Goal: Task Accomplishment & Management: Complete application form

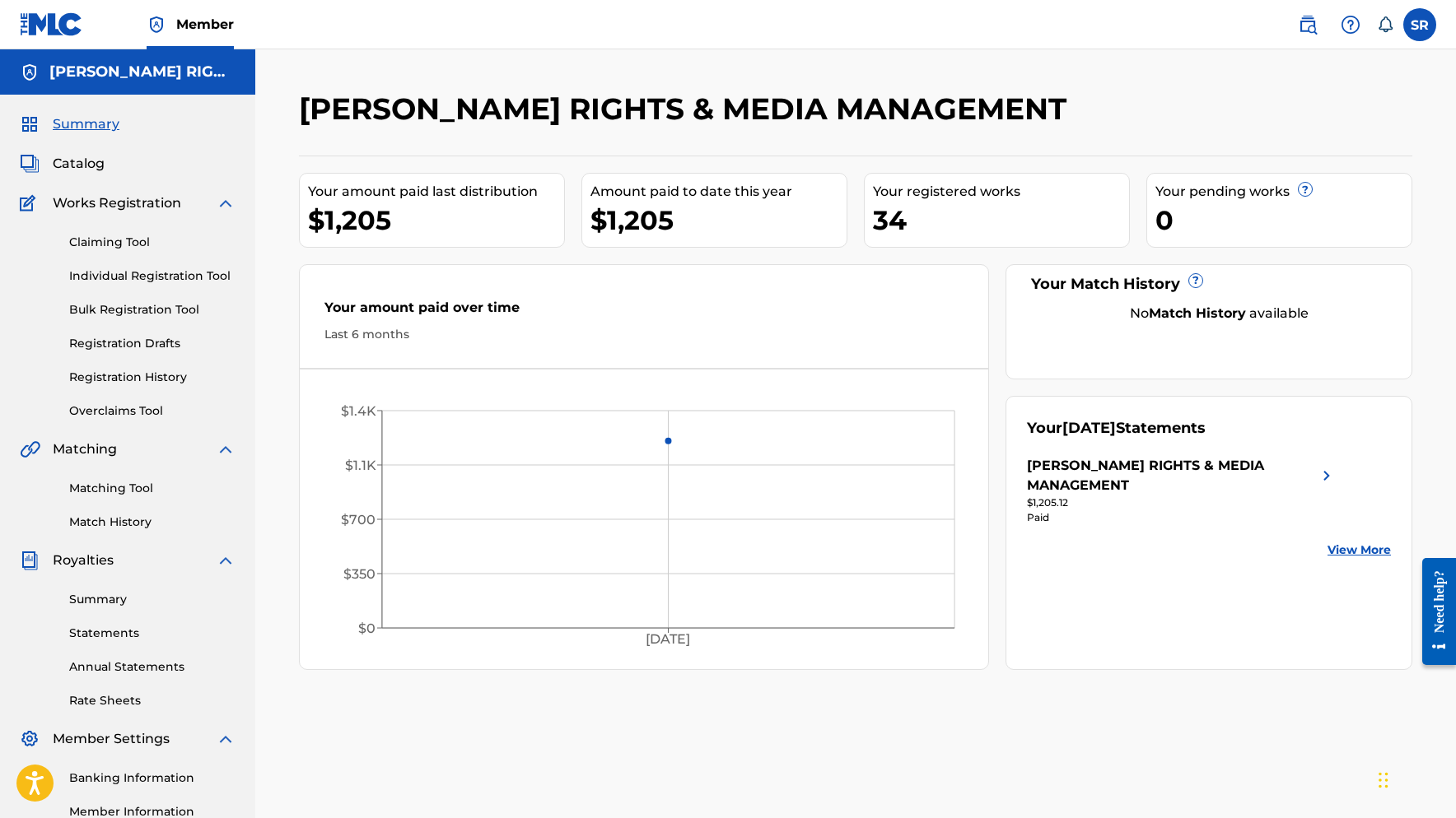
click at [139, 308] on link "Bulk Registration Tool" at bounding box center [153, 310] width 166 height 18
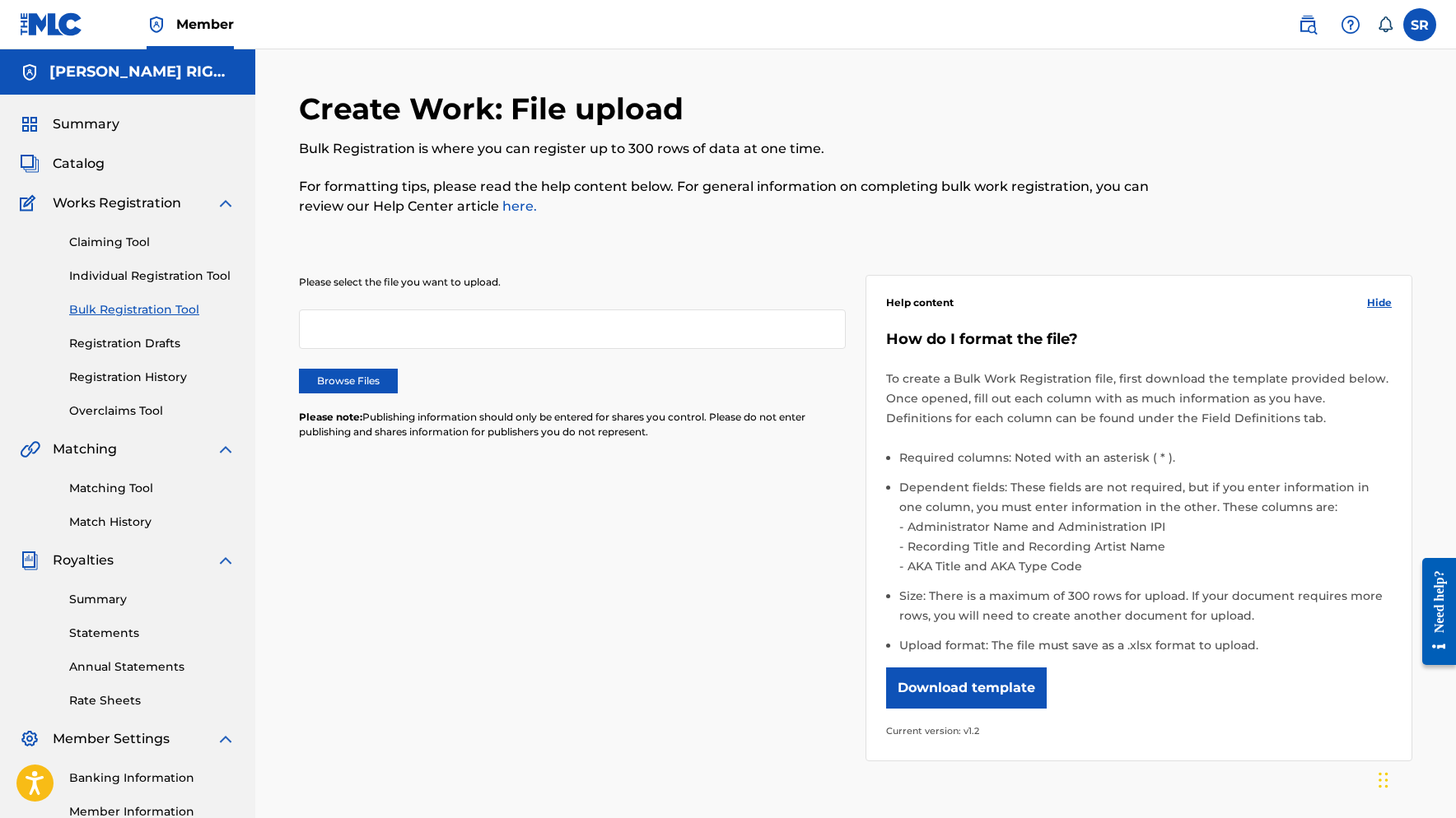
click at [348, 381] on label "Browse Files" at bounding box center [348, 380] width 99 height 24
click at [0, 0] on input "Browse Files" at bounding box center [0, 0] width 0 height 0
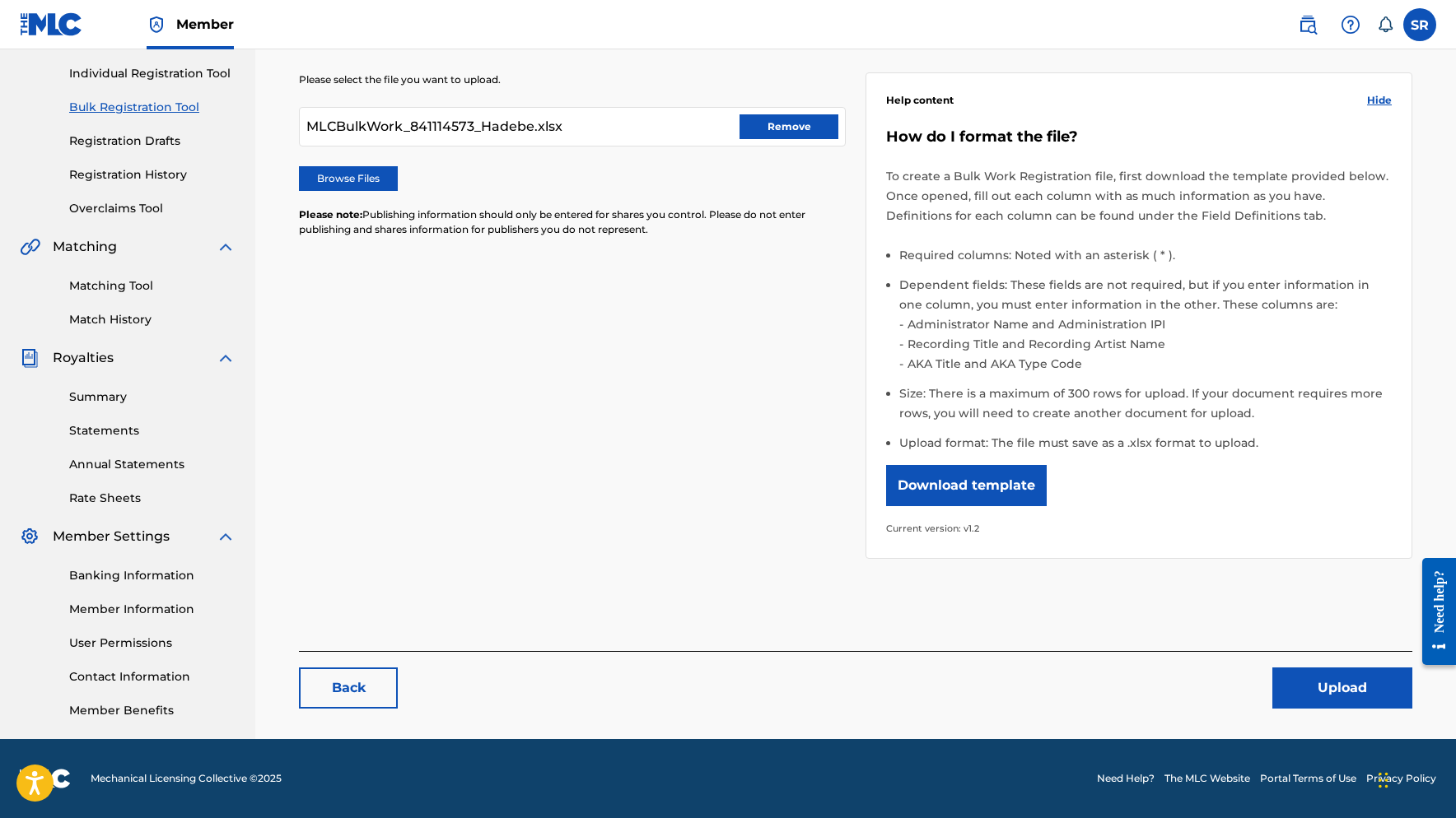
scroll to position [202, 0]
click at [1369, 699] on button "Upload" at bounding box center [1342, 688] width 140 height 41
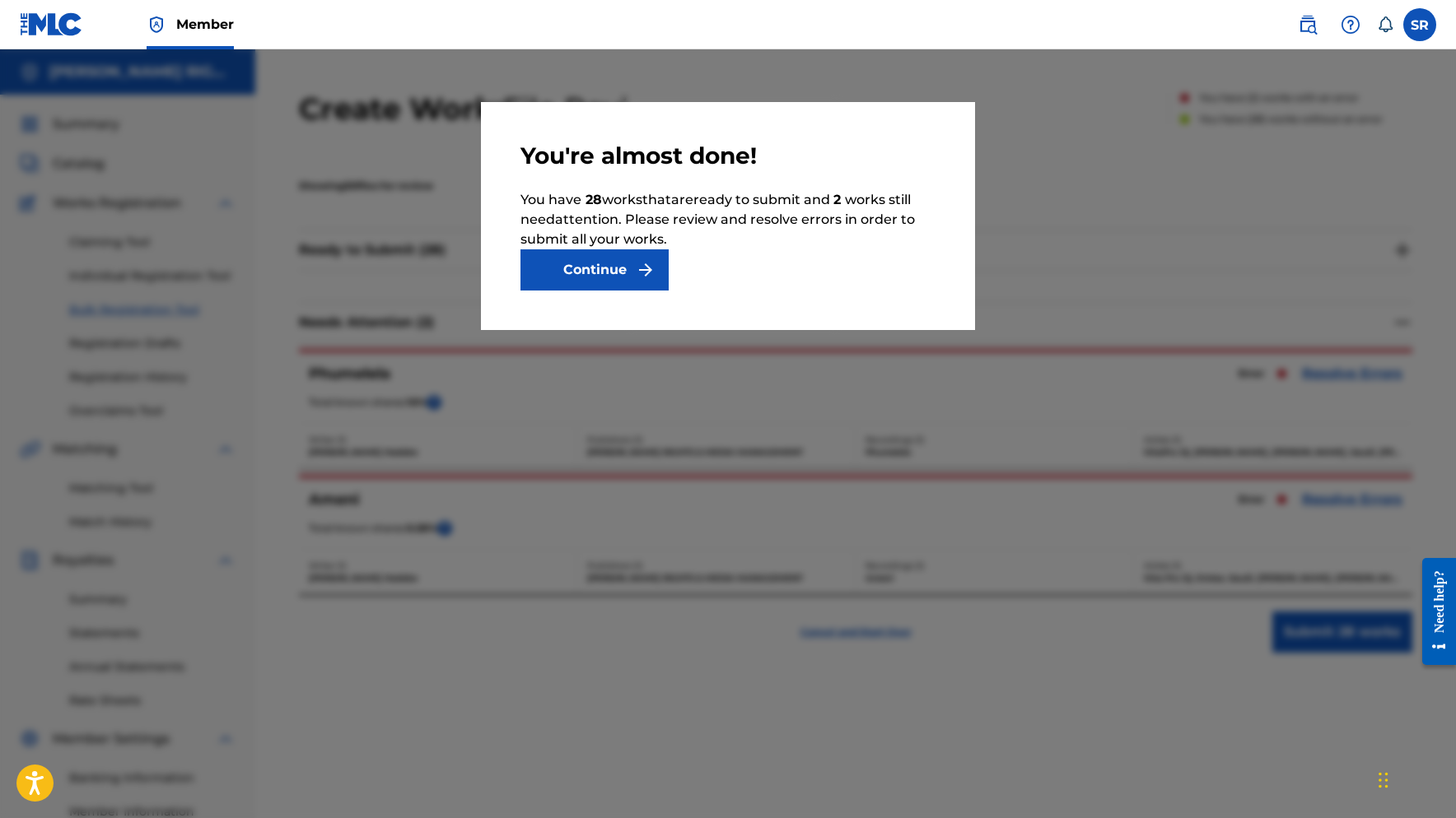
click at [594, 262] on button "Continue" at bounding box center [595, 270] width 149 height 41
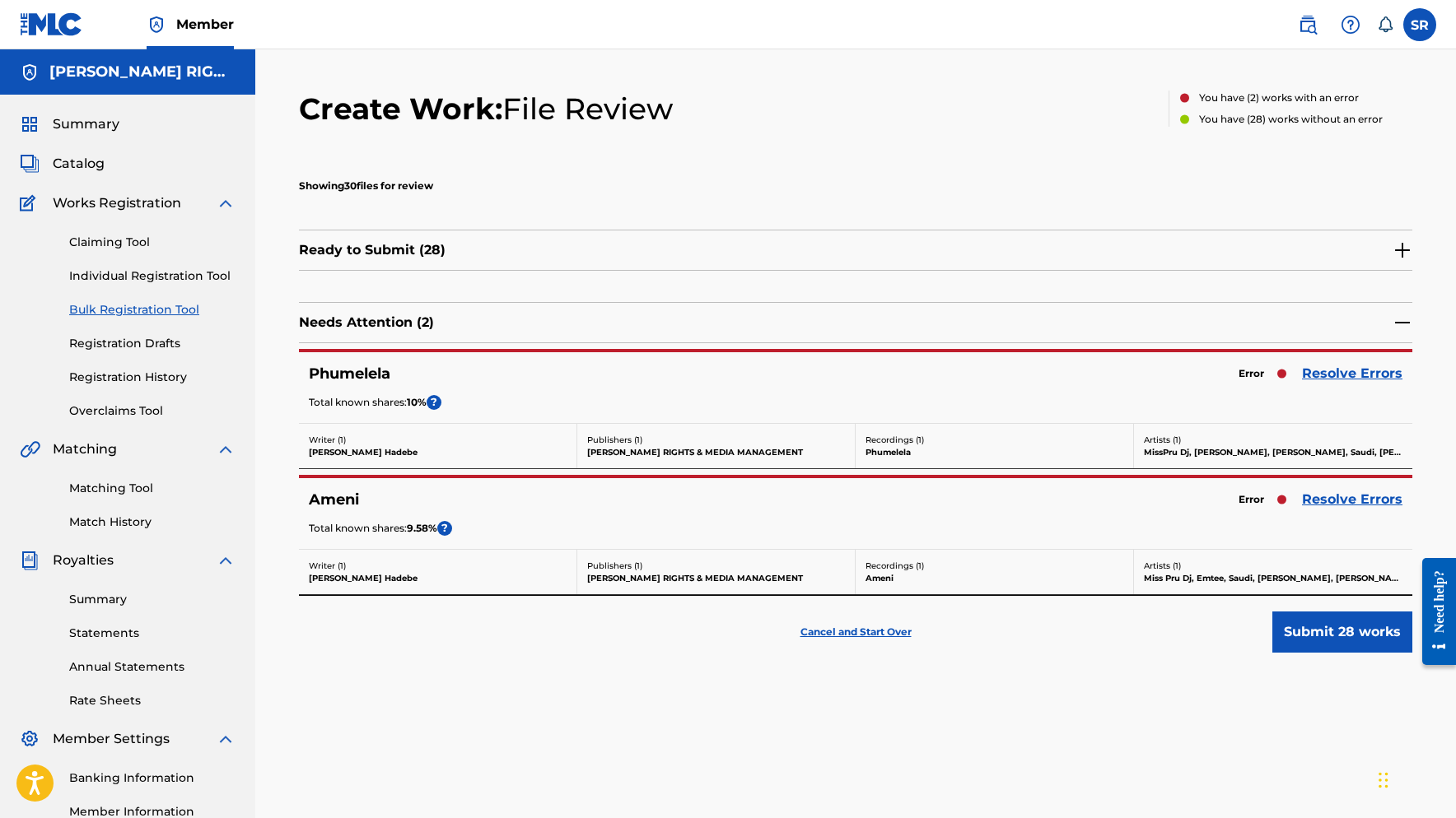
click at [1365, 367] on link "Resolve Errors" at bounding box center [1351, 373] width 101 height 20
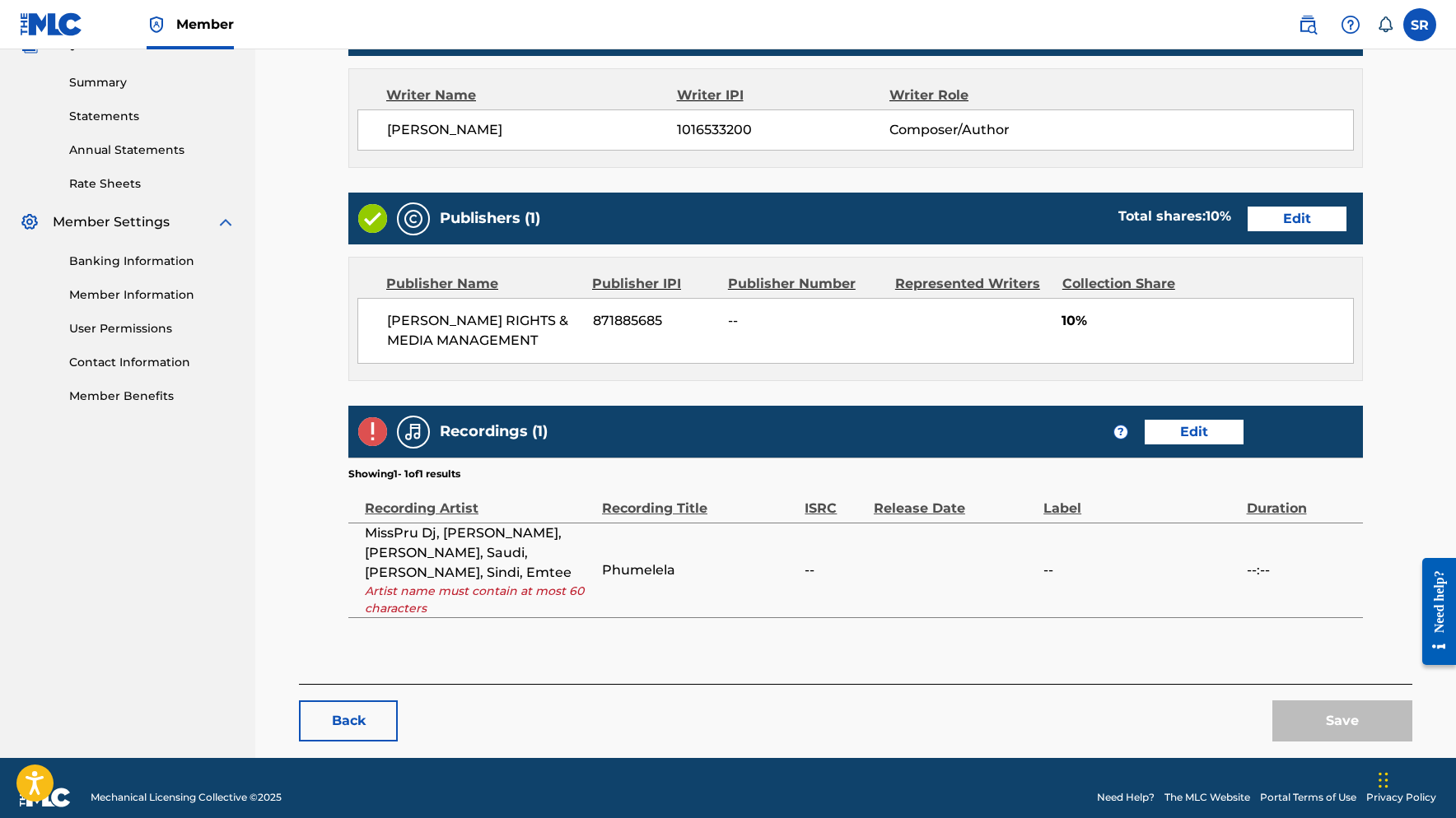
scroll to position [515, 0]
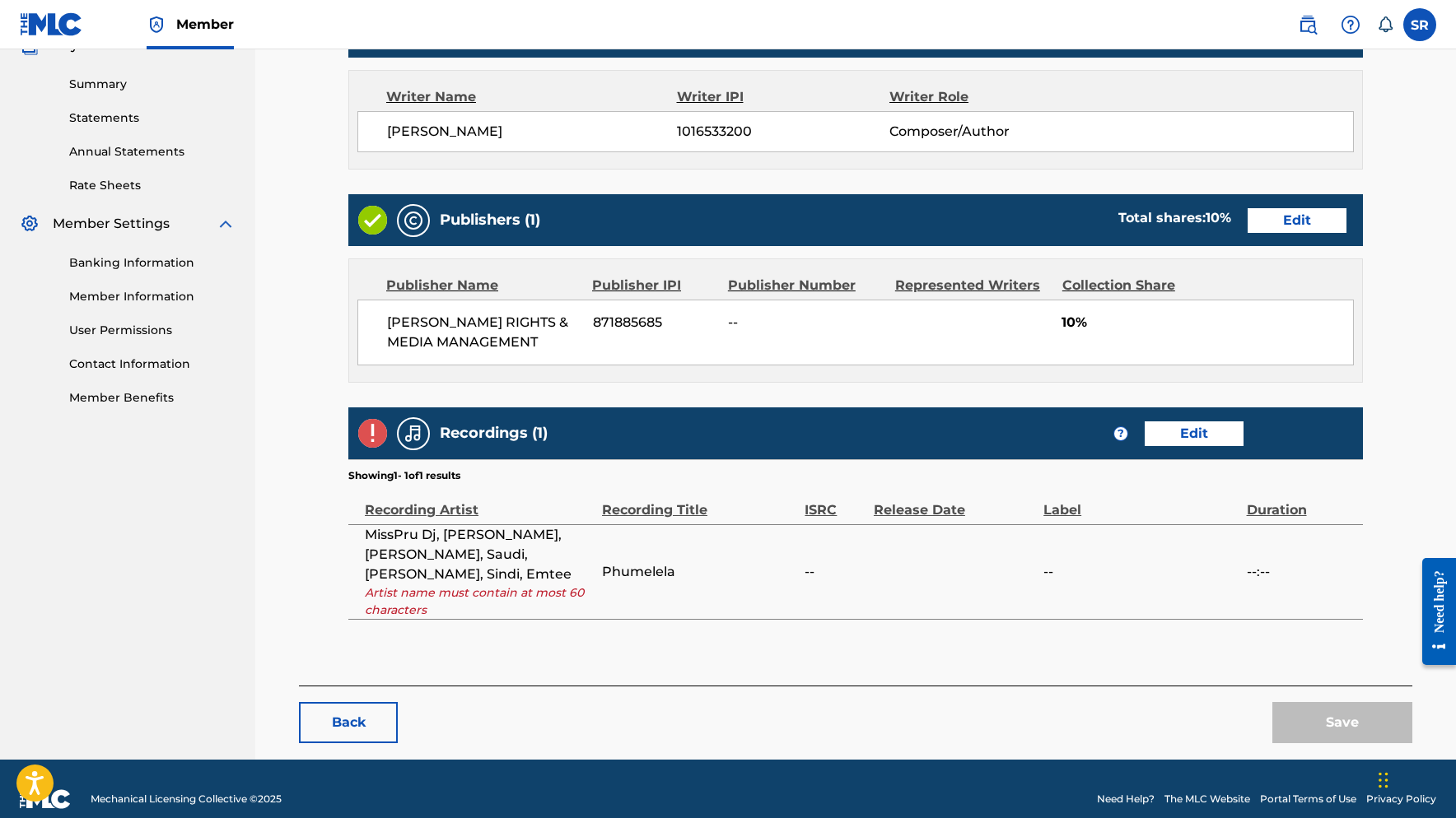
click at [1213, 441] on link "Edit" at bounding box center [1194, 433] width 99 height 24
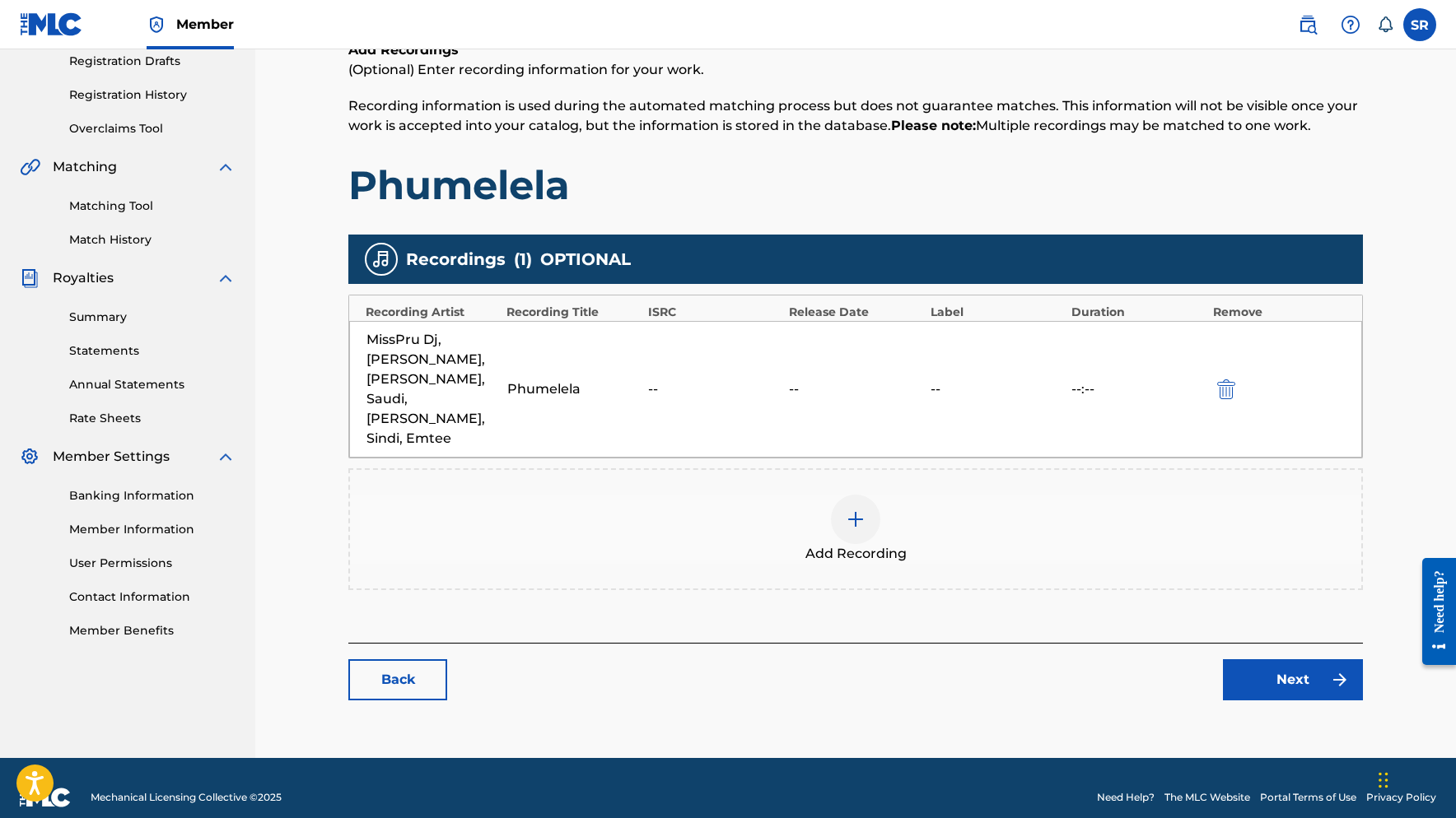
scroll to position [281, 0]
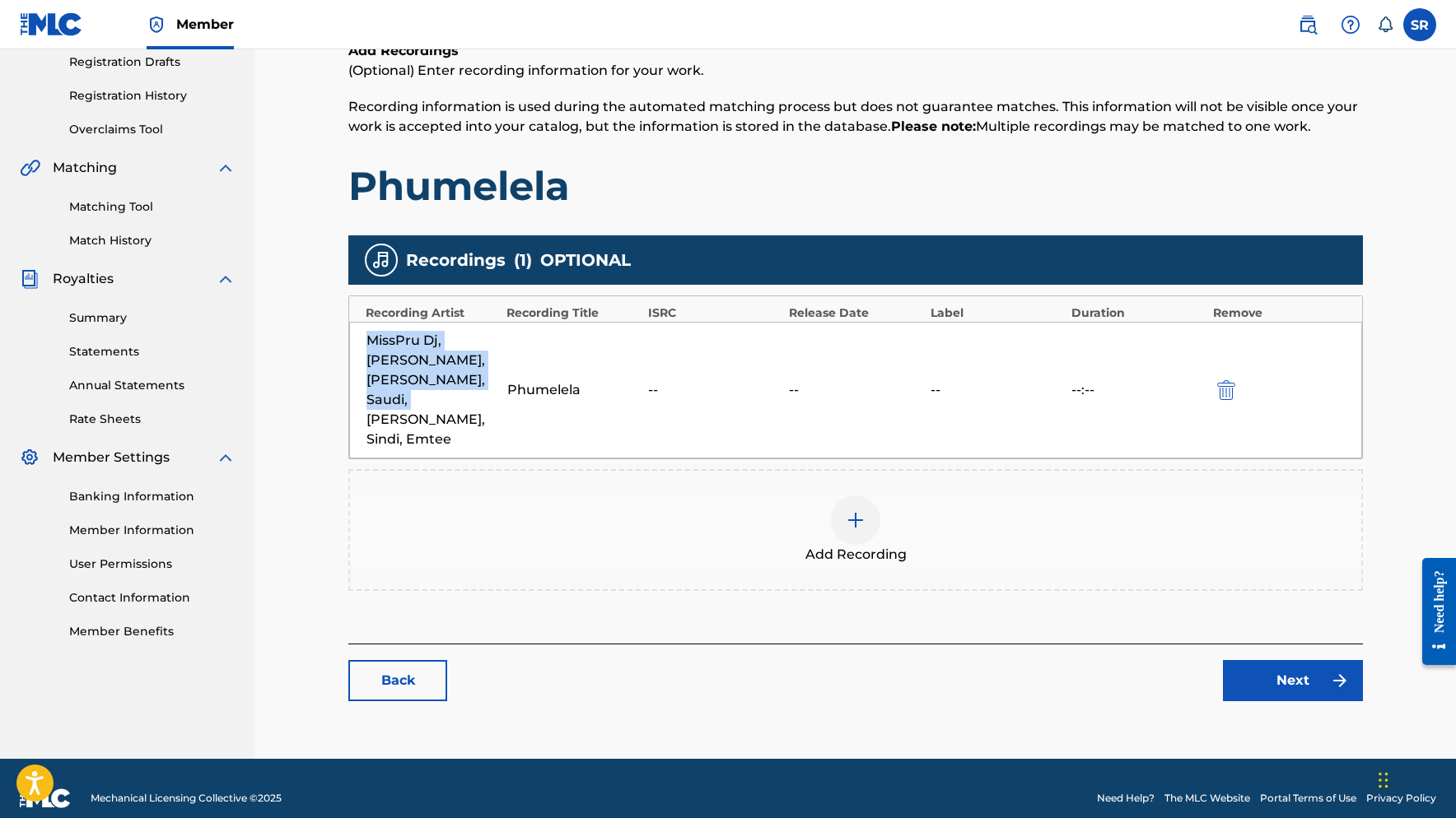
drag, startPoint x: 367, startPoint y: 336, endPoint x: 444, endPoint y: 399, distance: 99.5
click at [444, 399] on div "MissPru Dj, [PERSON_NAME], [PERSON_NAME], Saudi, [PERSON_NAME], Sindi, Emtee" at bounding box center [433, 390] width 133 height 118
copy div "MissPru Dj, [PERSON_NAME], [PERSON_NAME], Saudi, [PERSON_NAME]"
click at [853, 510] on img at bounding box center [856, 520] width 20 height 20
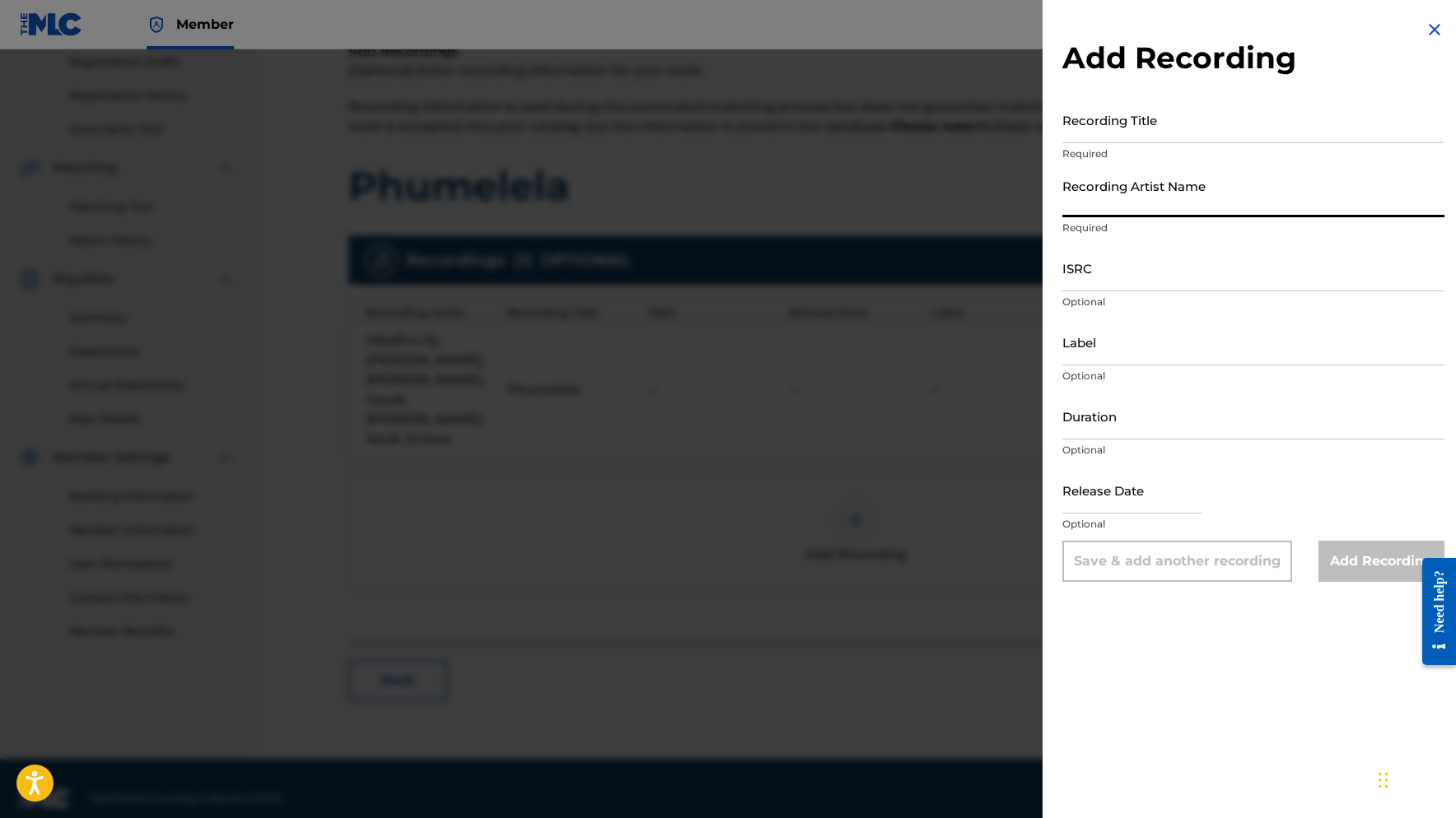
click at [1194, 206] on input "Recording Artist Name" at bounding box center [1253, 194] width 382 height 47
paste input "MissPru Dj, [PERSON_NAME], [PERSON_NAME], Saudi, [PERSON_NAME]"
drag, startPoint x: 1197, startPoint y: 204, endPoint x: 1133, endPoint y: 201, distance: 64.1
click at [1133, 201] on input "MissPru Dj, [PERSON_NAME], [PERSON_NAME], Saudi, [PERSON_NAME]" at bounding box center [1253, 194] width 382 height 47
click at [1299, 205] on input "MissPru Dj, [PERSON_NAME], Saudi, Sjava" at bounding box center [1253, 194] width 382 height 47
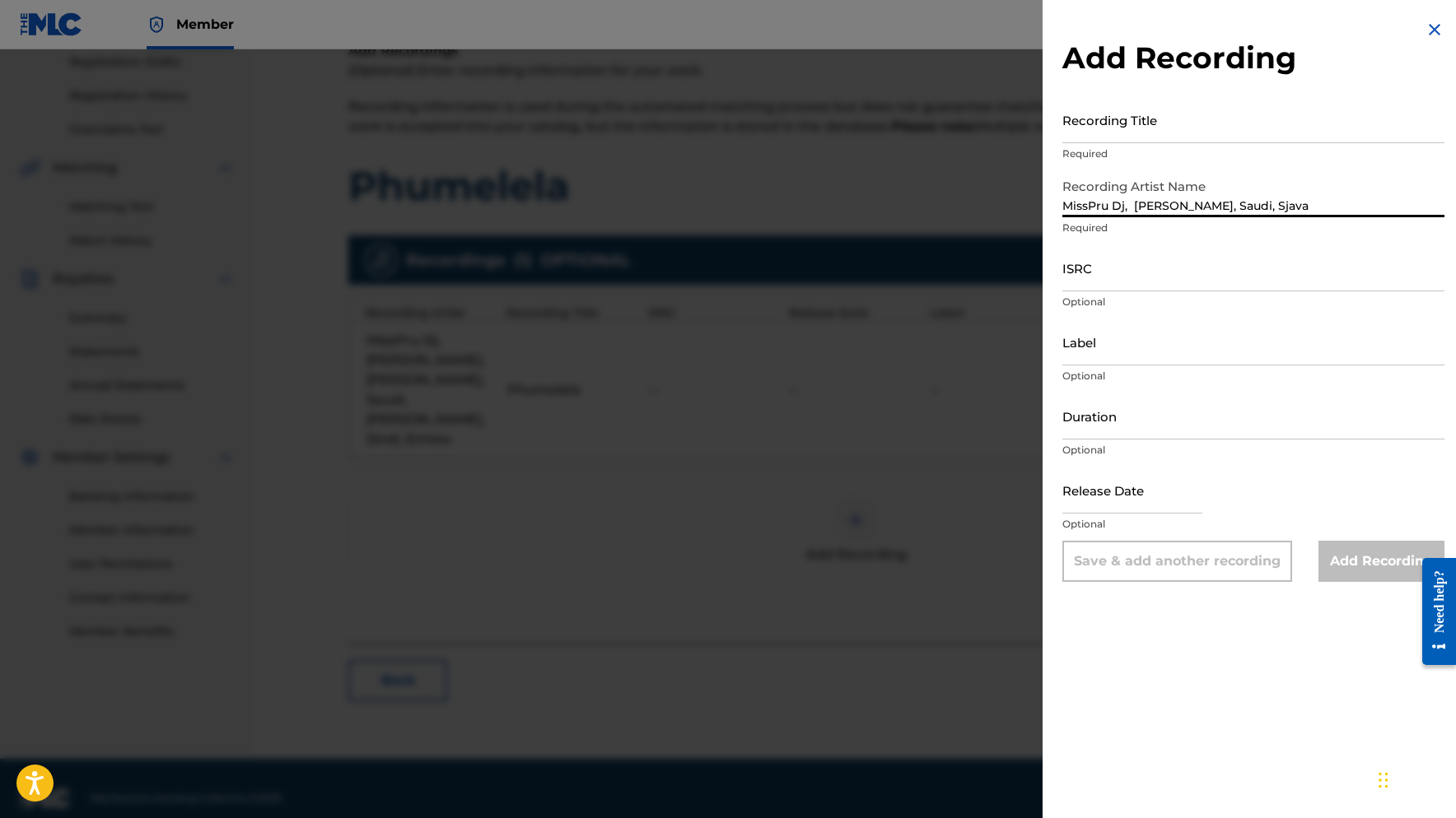
type input "MissPru Dj, [PERSON_NAME], Saudi, Sjava"
click at [1220, 133] on input "Recording Title" at bounding box center [1253, 120] width 382 height 47
paste input "MissPru Dj, [PERSON_NAME], [PERSON_NAME], Saudi, [PERSON_NAME]"
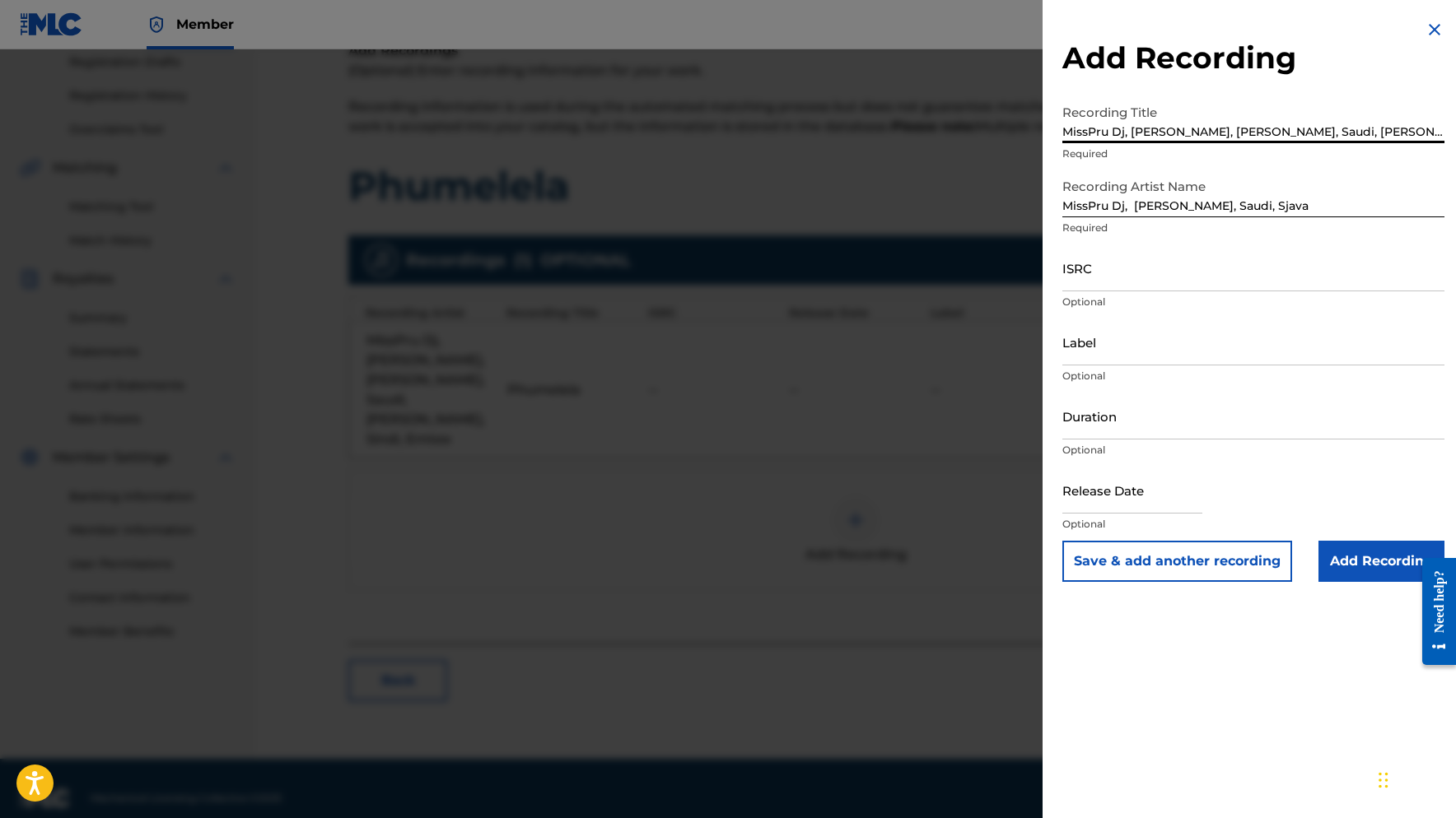
type input "MissPru Dj, [PERSON_NAME], [PERSON_NAME], Saudi, [PERSON_NAME]"
click at [673, 456] on div at bounding box center [728, 458] width 1456 height 818
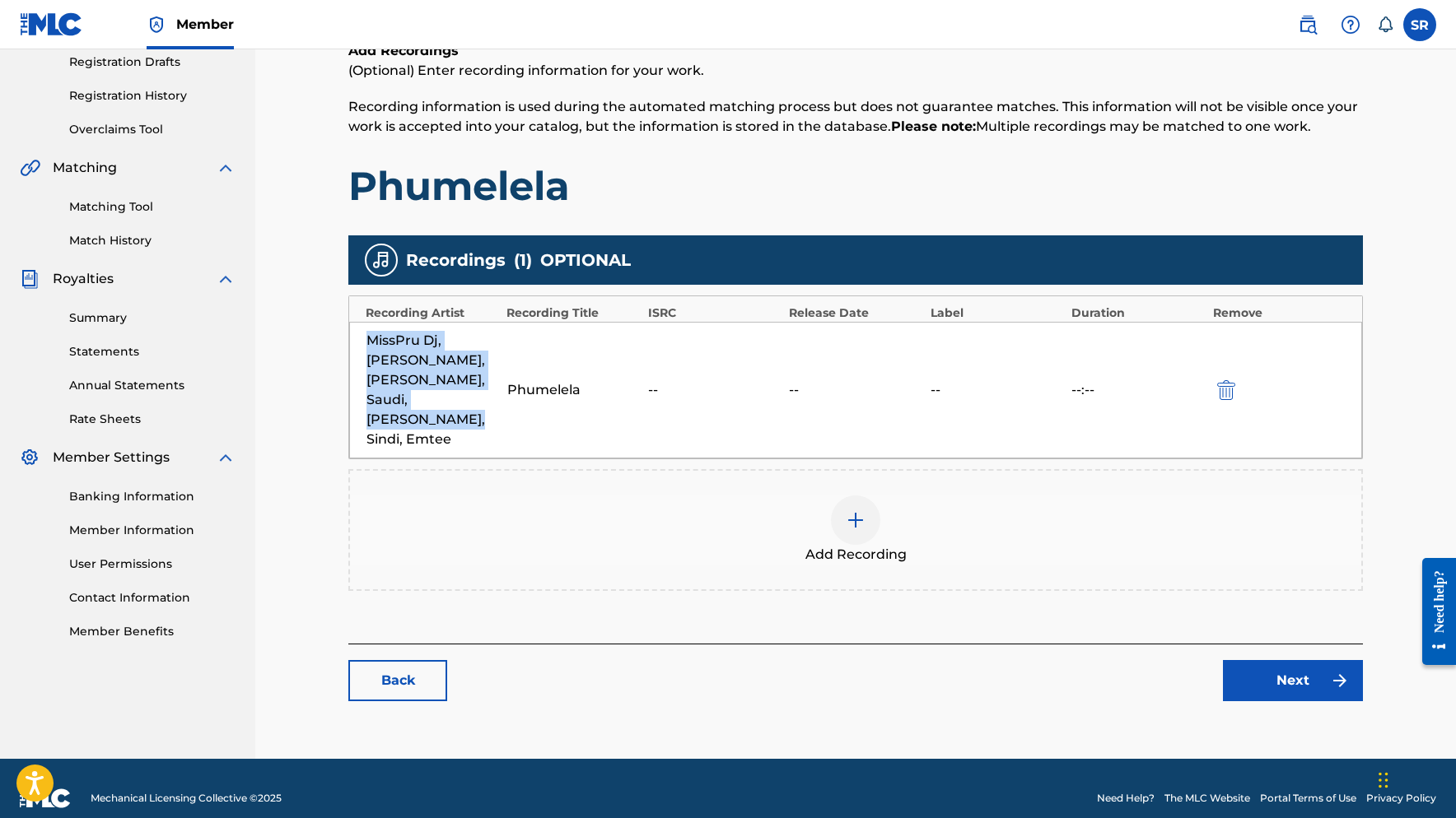
drag, startPoint x: 370, startPoint y: 339, endPoint x: 453, endPoint y: 416, distance: 113.2
click at [453, 416] on div "MissPru Dj, [PERSON_NAME], [PERSON_NAME], Saudi, [PERSON_NAME], Sindi, Emtee" at bounding box center [433, 390] width 133 height 118
copy div "MissPru Dj, [PERSON_NAME], [PERSON_NAME], Saudi, [PERSON_NAME], Sindi, Emtee"
click at [852, 510] on img at bounding box center [856, 520] width 20 height 20
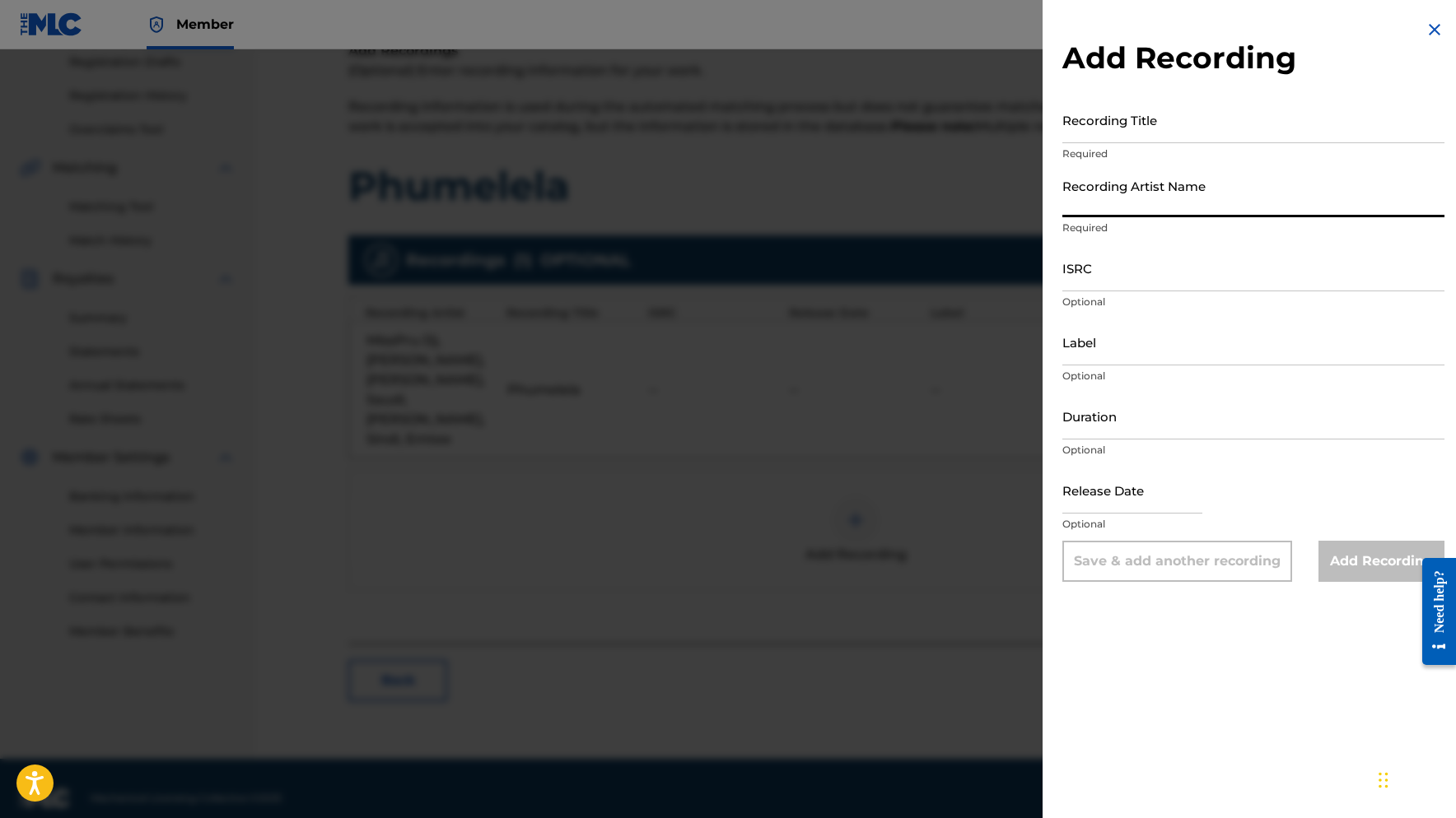
click at [1145, 208] on input "Recording Artist Name" at bounding box center [1253, 194] width 382 height 47
paste input "MissPru Dj, [PERSON_NAME], [PERSON_NAME], Saudi, [PERSON_NAME], Sindi, Emtee"
drag, startPoint x: 1194, startPoint y: 201, endPoint x: 1132, endPoint y: 202, distance: 62.0
click at [1132, 202] on input "MissPru Dj, [PERSON_NAME], [PERSON_NAME], Saudi, [PERSON_NAME], Sindi, Emtee" at bounding box center [1253, 194] width 382 height 47
type input "MissPru Dj, [PERSON_NAME], Saudi, [PERSON_NAME], Sindi, Emtee"
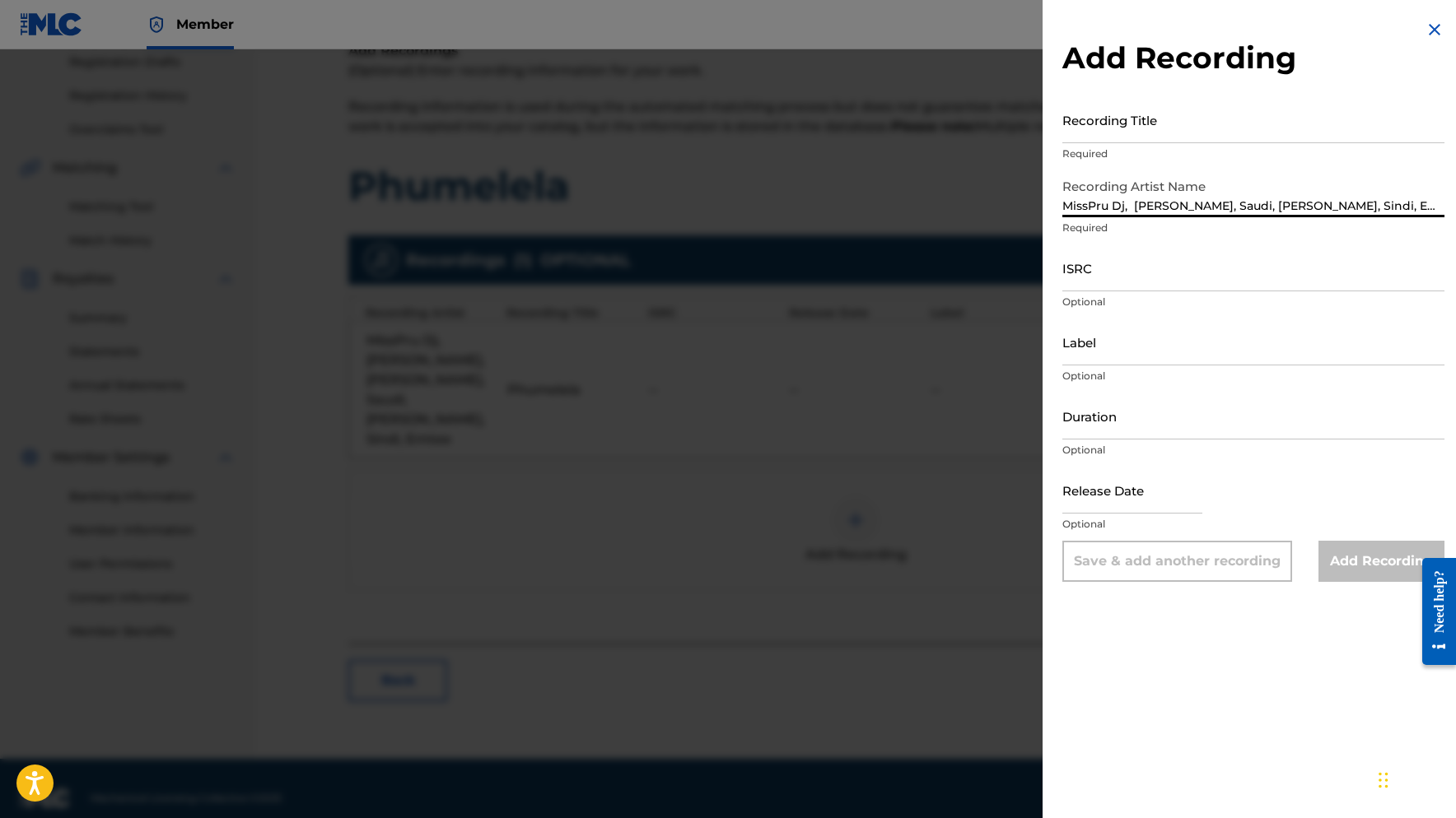
click at [1151, 125] on input "Recording Title" at bounding box center [1253, 120] width 382 height 47
paste input "MissPru Dj, [PERSON_NAME], [PERSON_NAME], Saudi, [PERSON_NAME], Sindi, Emtee"
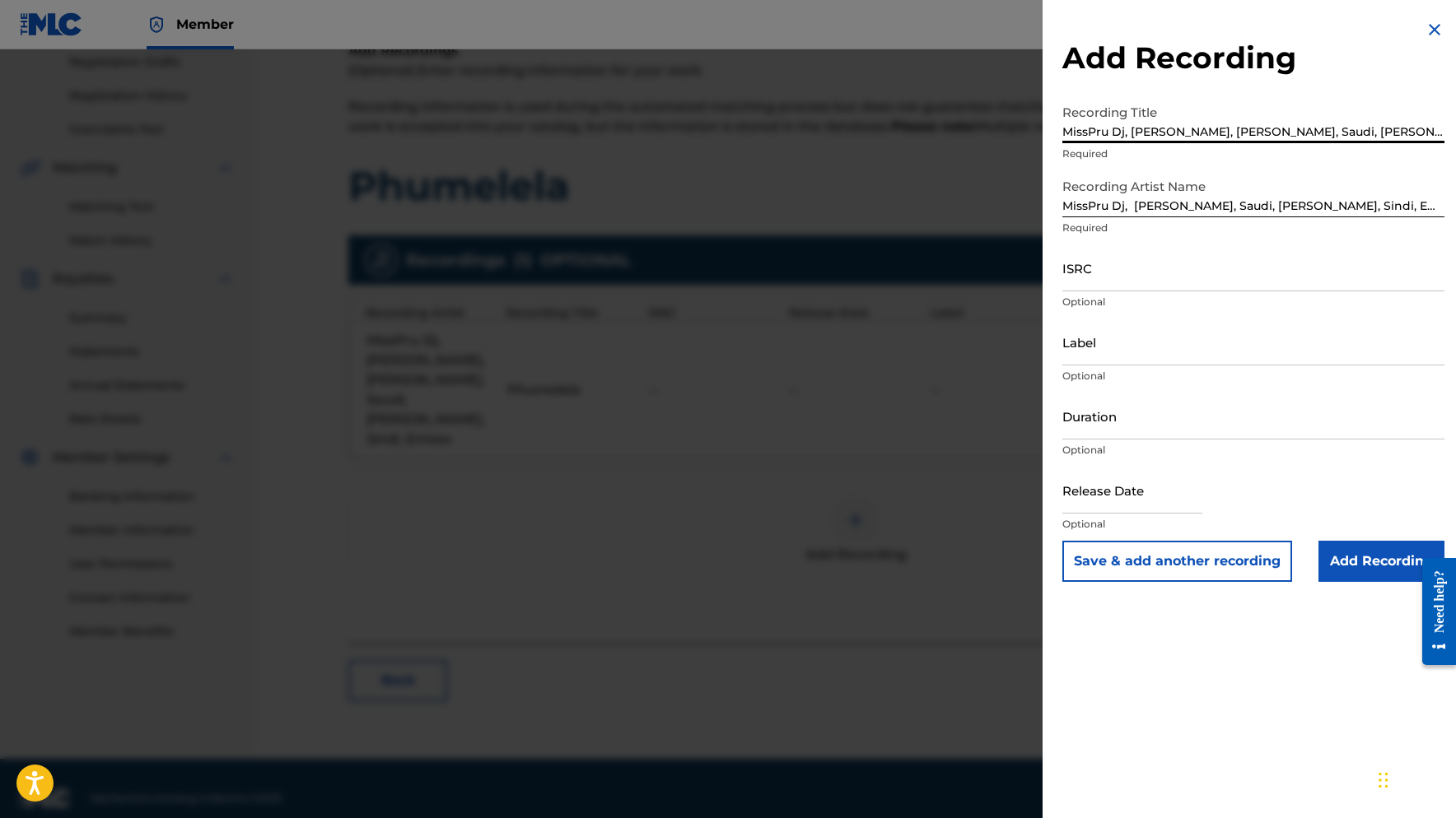
drag, startPoint x: 1131, startPoint y: 126, endPoint x: 936, endPoint y: 115, distance: 195.3
click at [936, 115] on div "Add Recording Recording Title MissPru Dj, [PERSON_NAME], [PERSON_NAME], Saudi, …" at bounding box center [728, 434] width 1456 height 769
drag, startPoint x: 1126, startPoint y: 135, endPoint x: 1364, endPoint y: 133, distance: 238.0
click at [1364, 133] on input "[PERSON_NAME], [PERSON_NAME], Saudi, [PERSON_NAME], Sindi, Emtee" at bounding box center [1253, 120] width 382 height 47
click at [1140, 137] on input "Phumelelae" at bounding box center [1253, 120] width 382 height 47
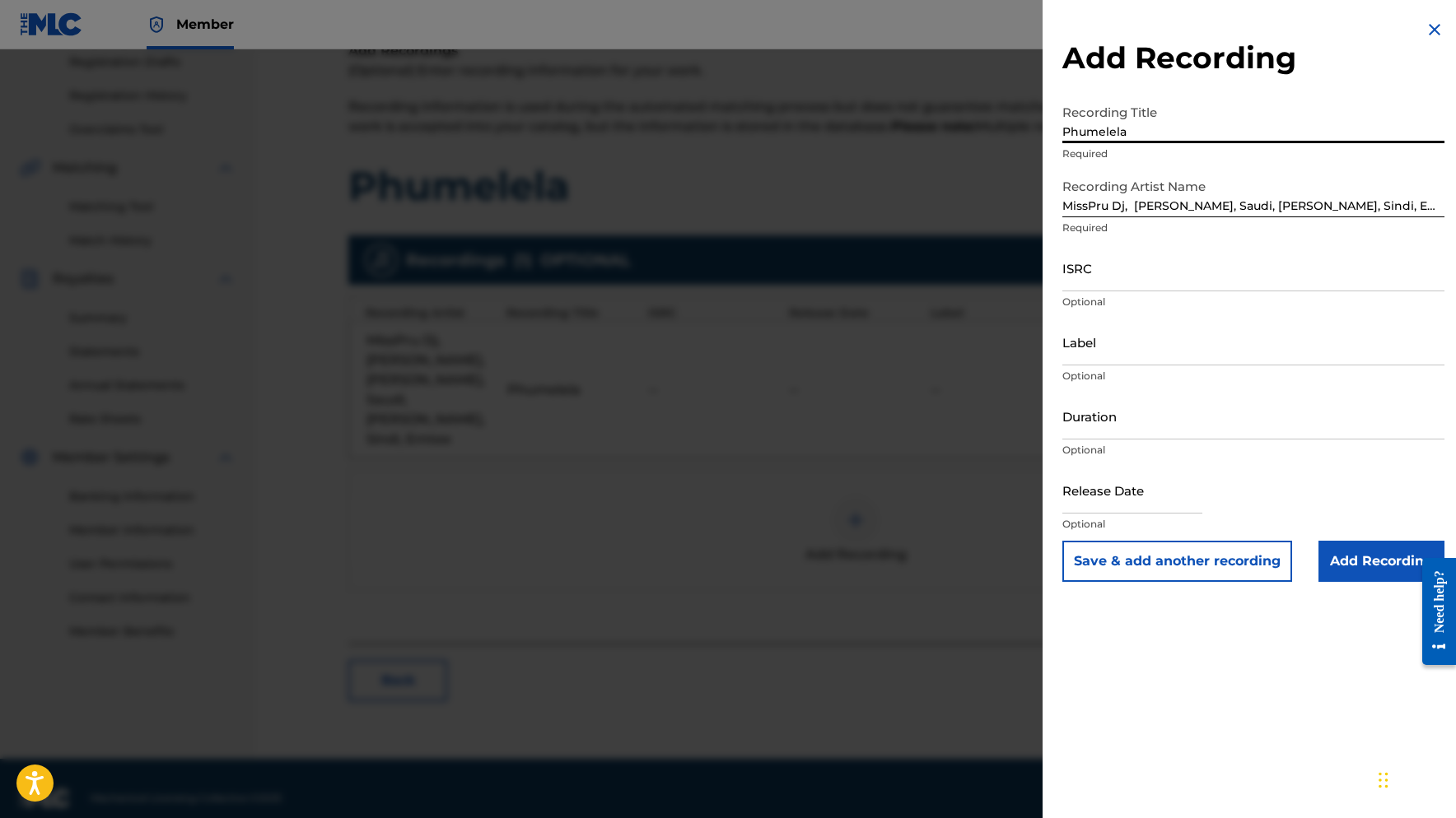
drag, startPoint x: 1140, startPoint y: 134, endPoint x: 1024, endPoint y: 137, distance: 116.0
click at [1024, 137] on div "Add Recording Recording Title Phumelela Required Recording Artist Name [PERSON_…" at bounding box center [728, 434] width 1456 height 769
type input "Phumelela"
click at [1141, 280] on input "ISRC" at bounding box center [1253, 268] width 382 height 47
paste input "ZAB7A1600125"
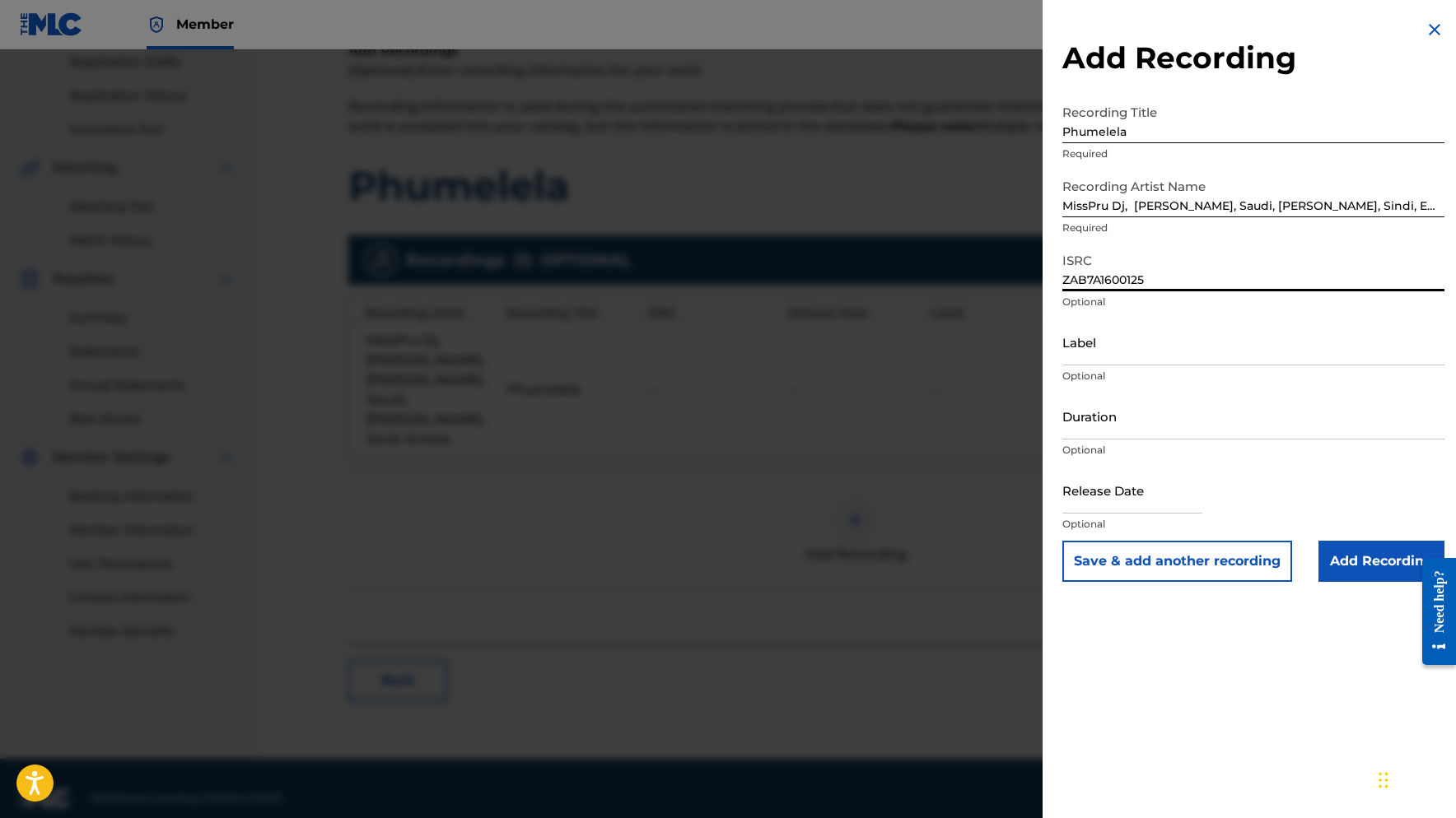
type input "ZAB7A1600125"
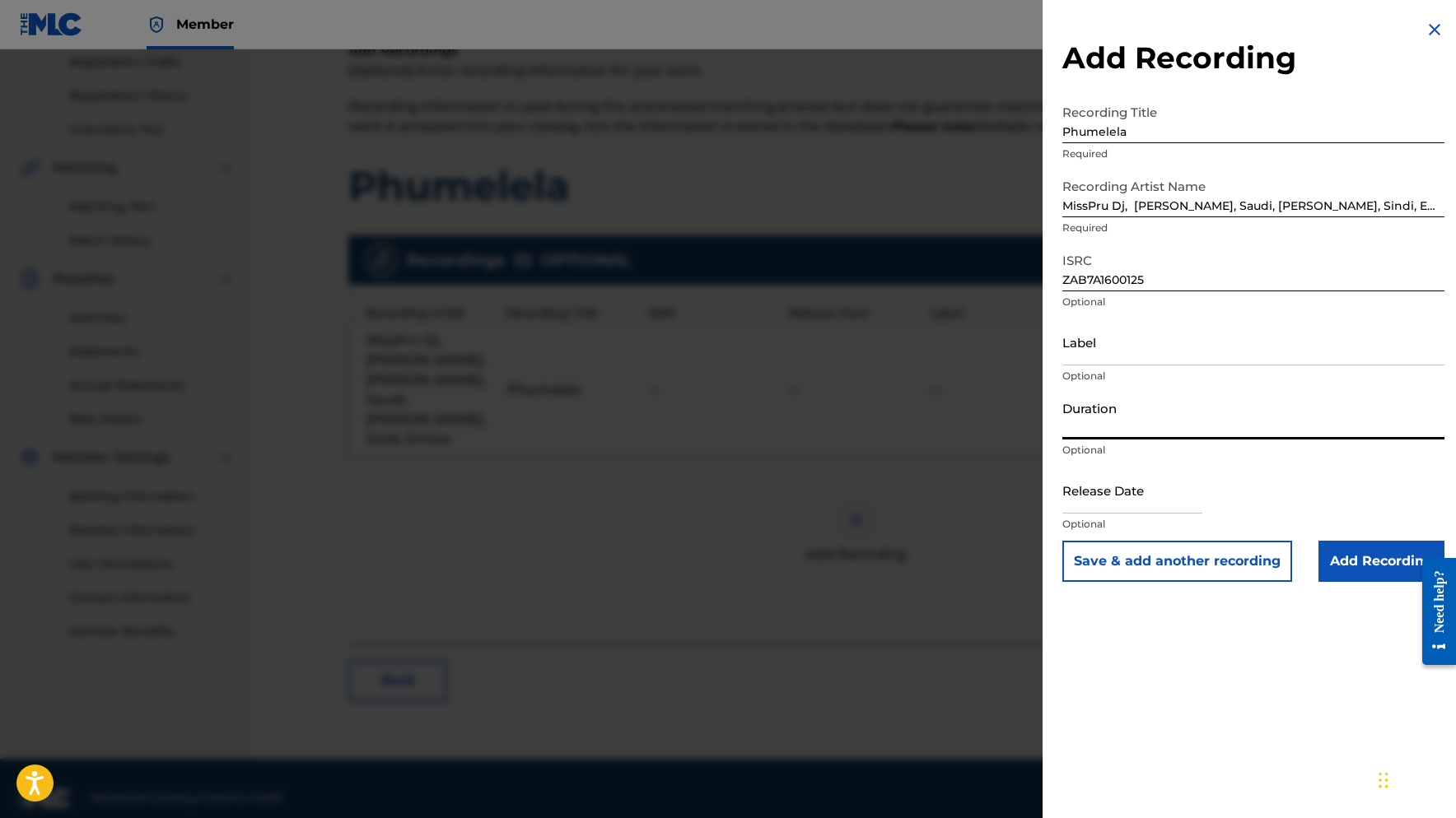
click at [1147, 417] on input "Duration" at bounding box center [1253, 416] width 382 height 47
type input "10:54"
click at [1379, 565] on input "Add Recording" at bounding box center [1381, 561] width 126 height 41
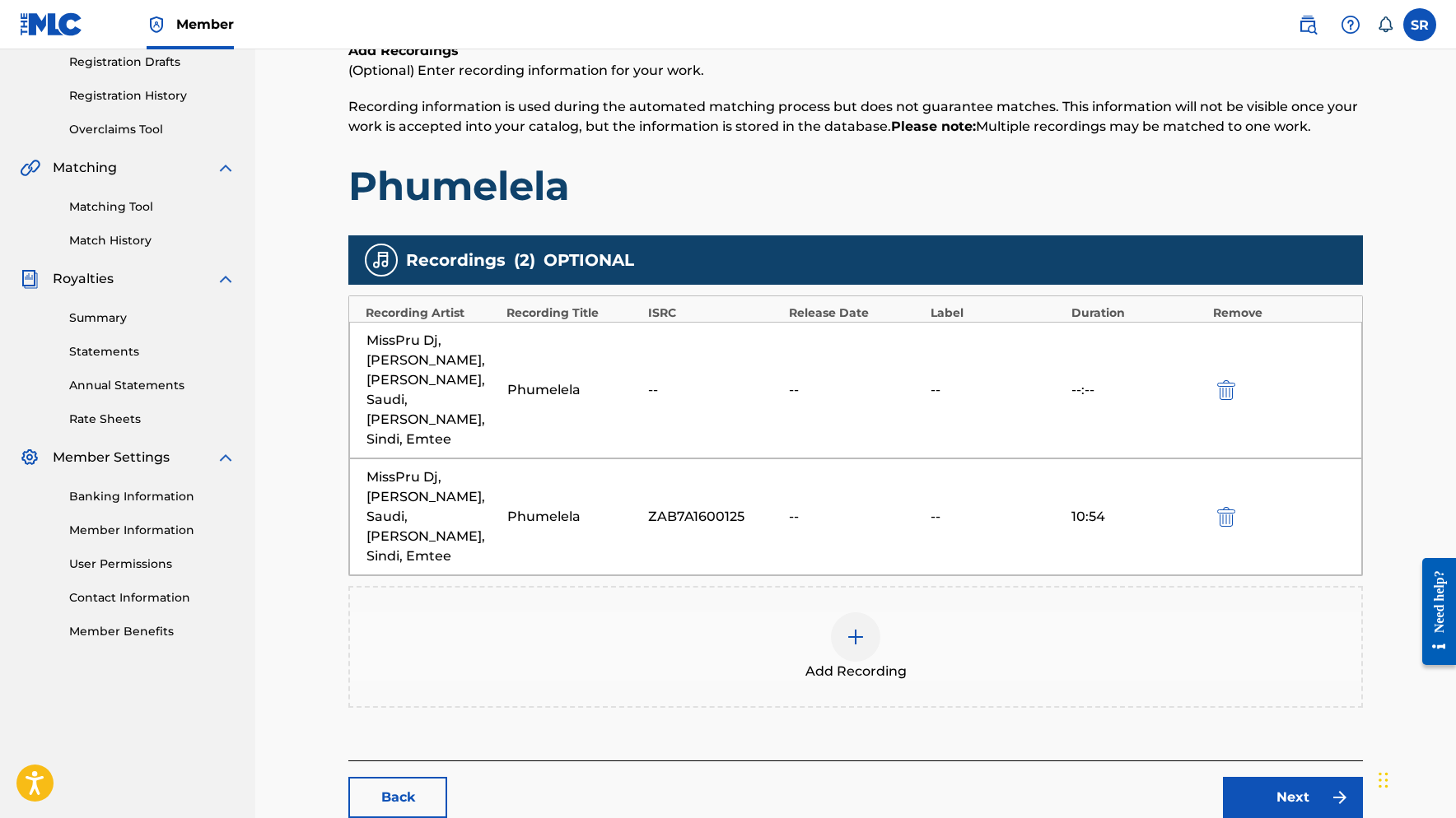
click at [1228, 380] on img "submit" at bounding box center [1226, 390] width 19 height 20
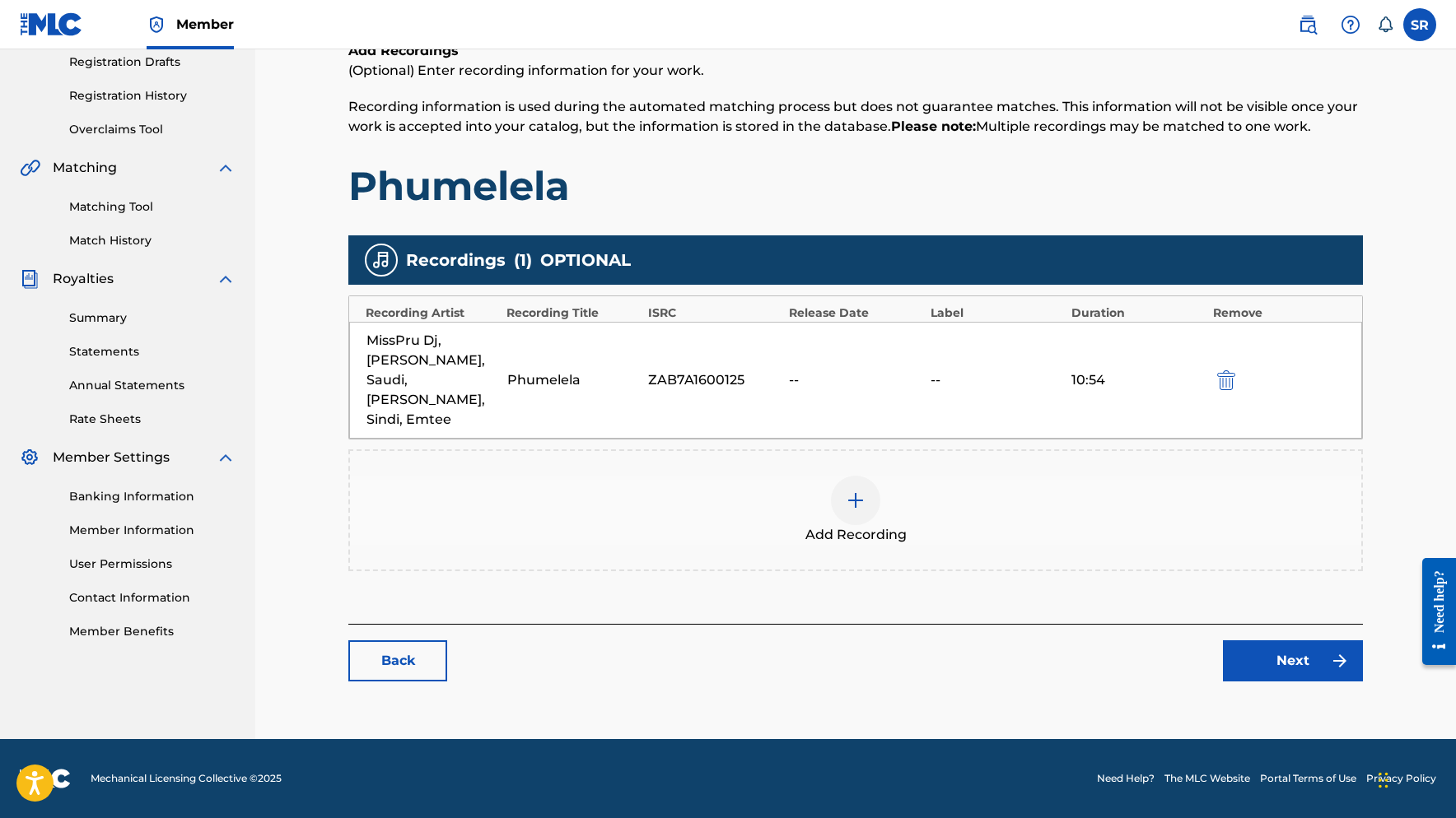
scroll to position [262, 0]
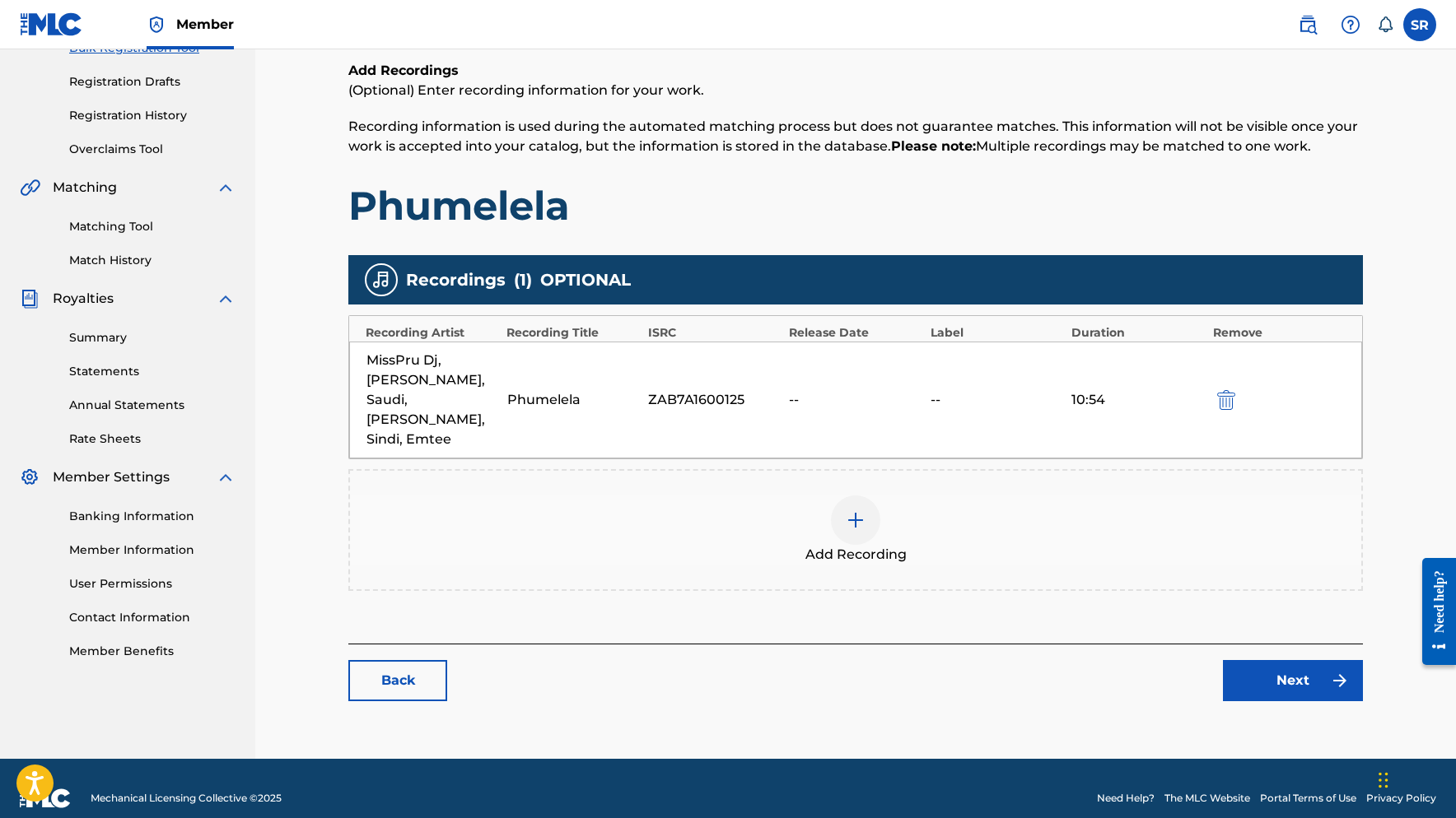
click at [1331, 670] on img at bounding box center [1340, 680] width 20 height 20
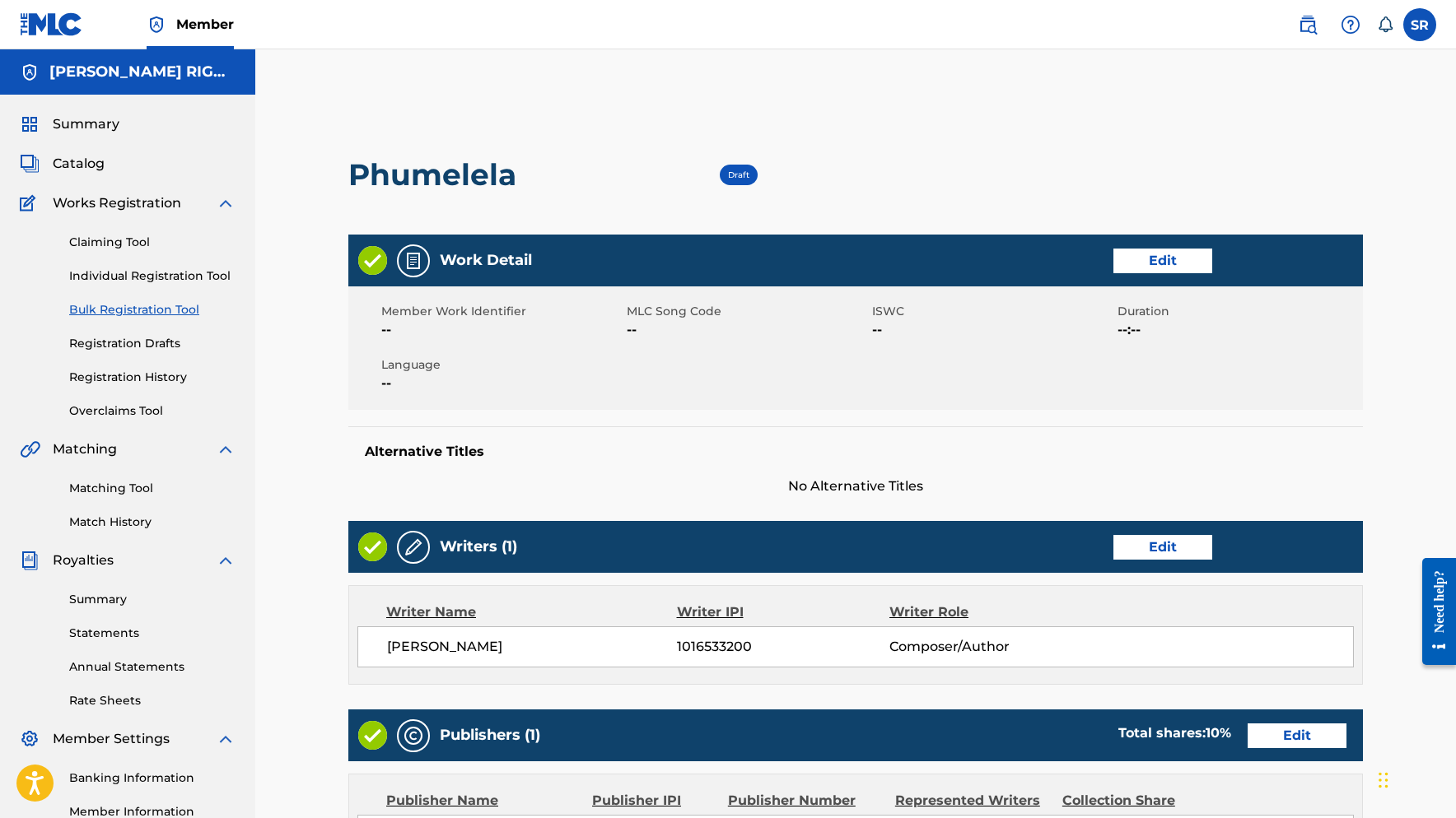
scroll to position [436, 0]
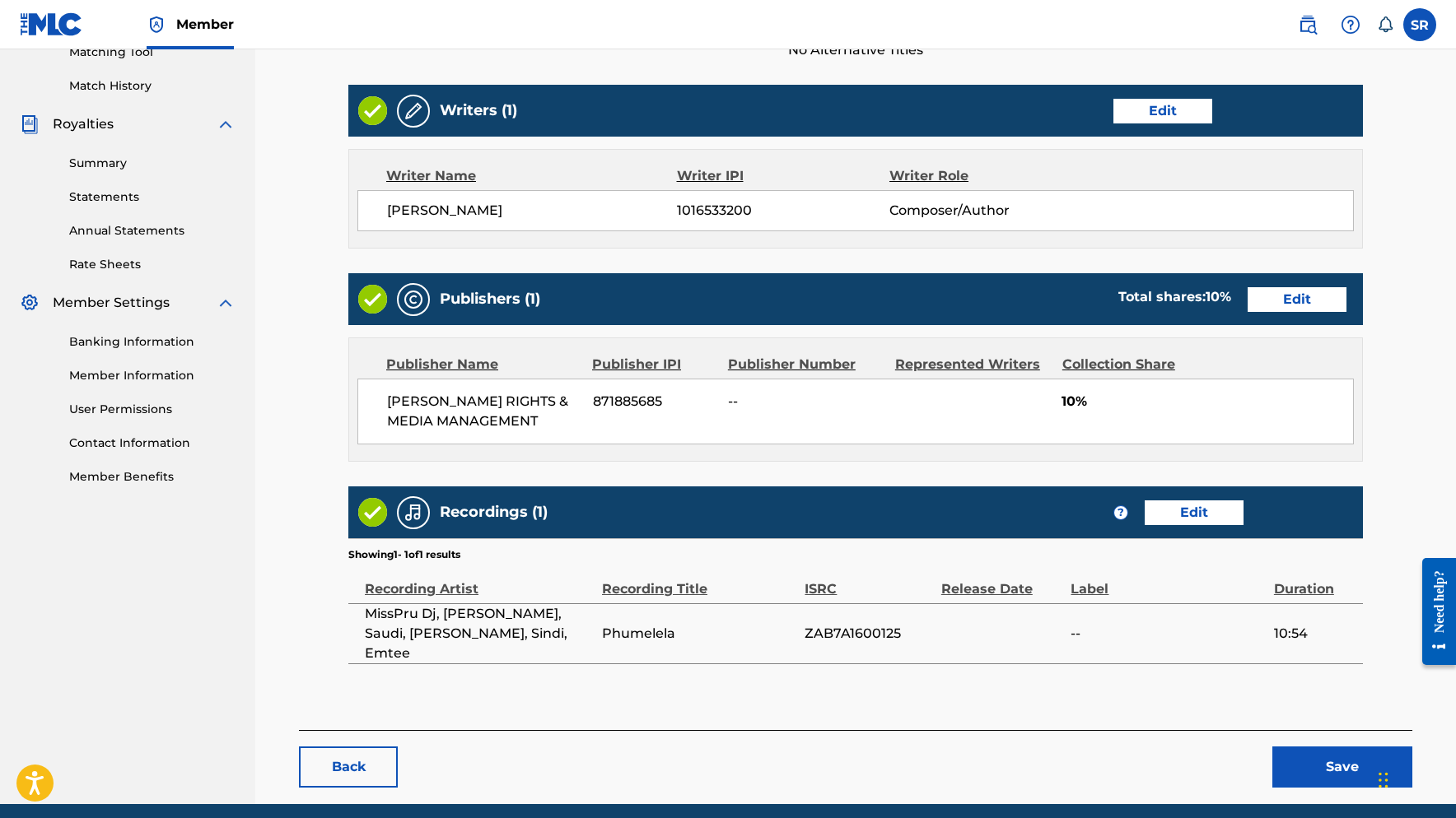
click at [1347, 748] on button "Save" at bounding box center [1342, 767] width 140 height 41
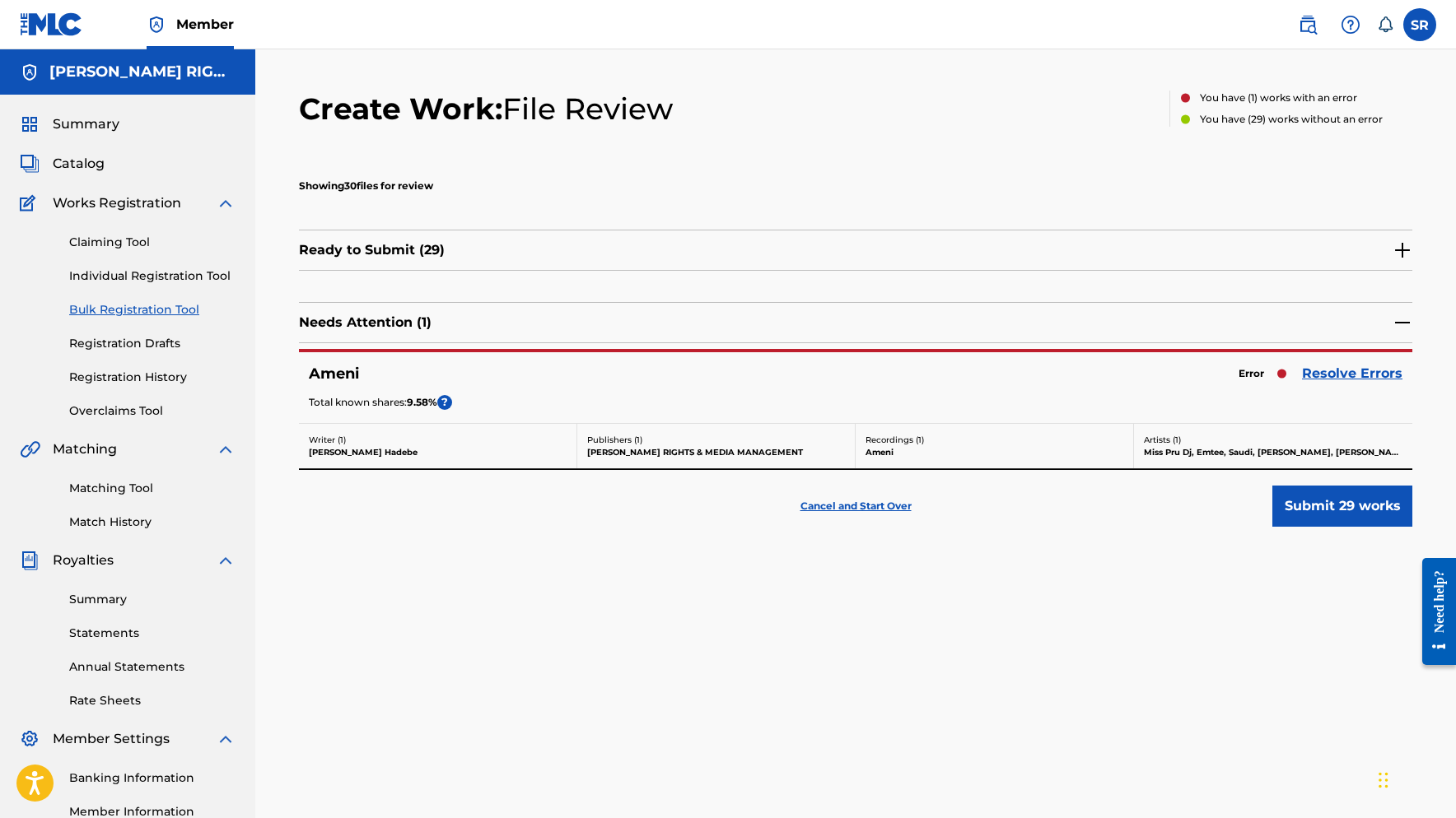
click at [1330, 366] on link "Resolve Errors" at bounding box center [1351, 373] width 101 height 20
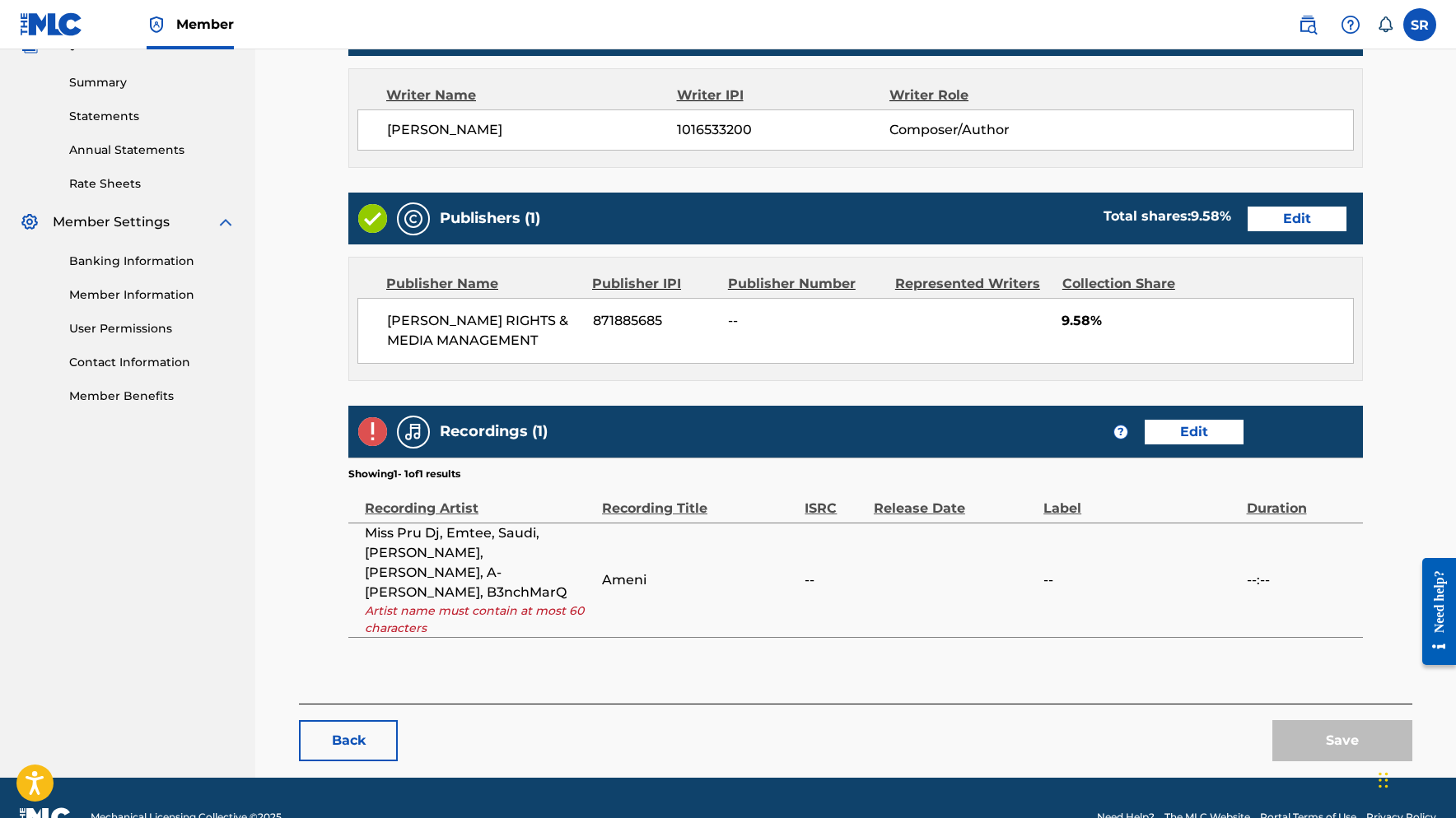
scroll to position [515, 0]
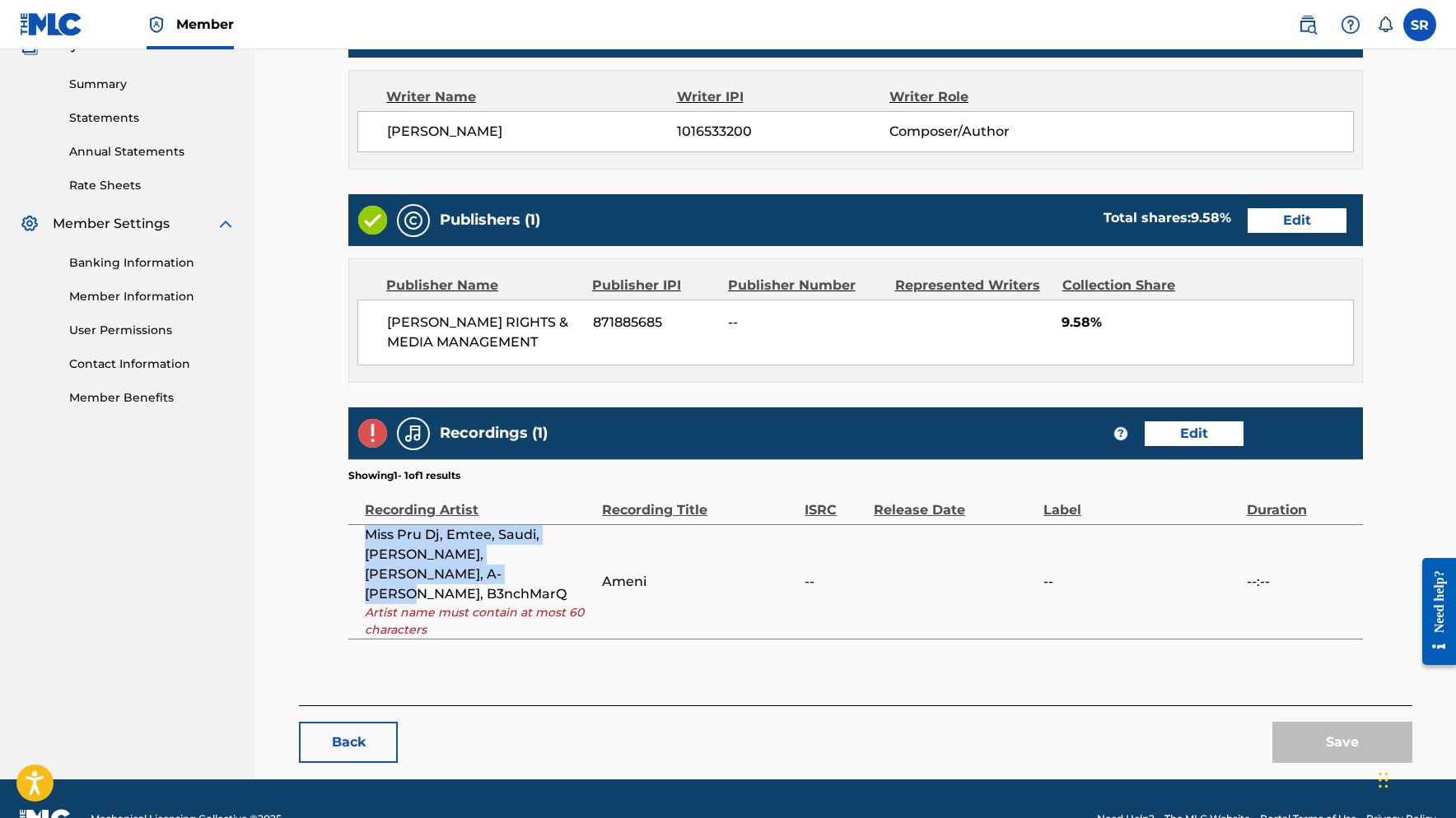
drag, startPoint x: 366, startPoint y: 535, endPoint x: 582, endPoint y: 551, distance: 216.6
click at [582, 551] on span "Miss Pru Dj, Emtee, Saudi, [PERSON_NAME], [PERSON_NAME], A-[PERSON_NAME], B3nch…" at bounding box center [479, 564] width 229 height 79
copy span "Miss Pru Dj, Emtee, Saudi, [PERSON_NAME], [PERSON_NAME], A-[PERSON_NAME], B3nch…"
click at [1195, 427] on link "Edit" at bounding box center [1194, 433] width 99 height 24
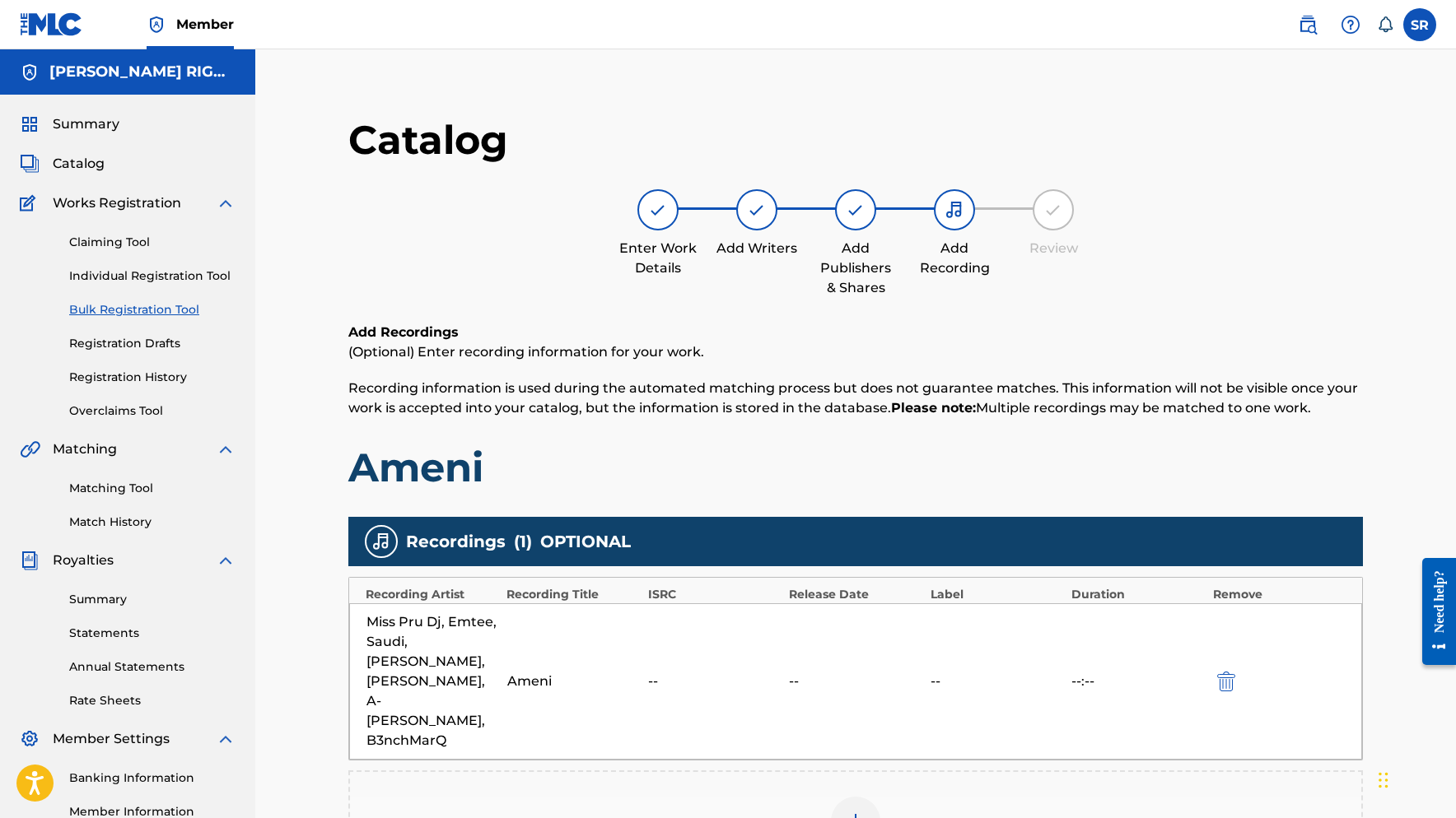
click at [482, 646] on div "Miss Pru Dj, Emtee, Saudi, [PERSON_NAME], [PERSON_NAME], A-[PERSON_NAME], B3nch…" at bounding box center [433, 681] width 133 height 138
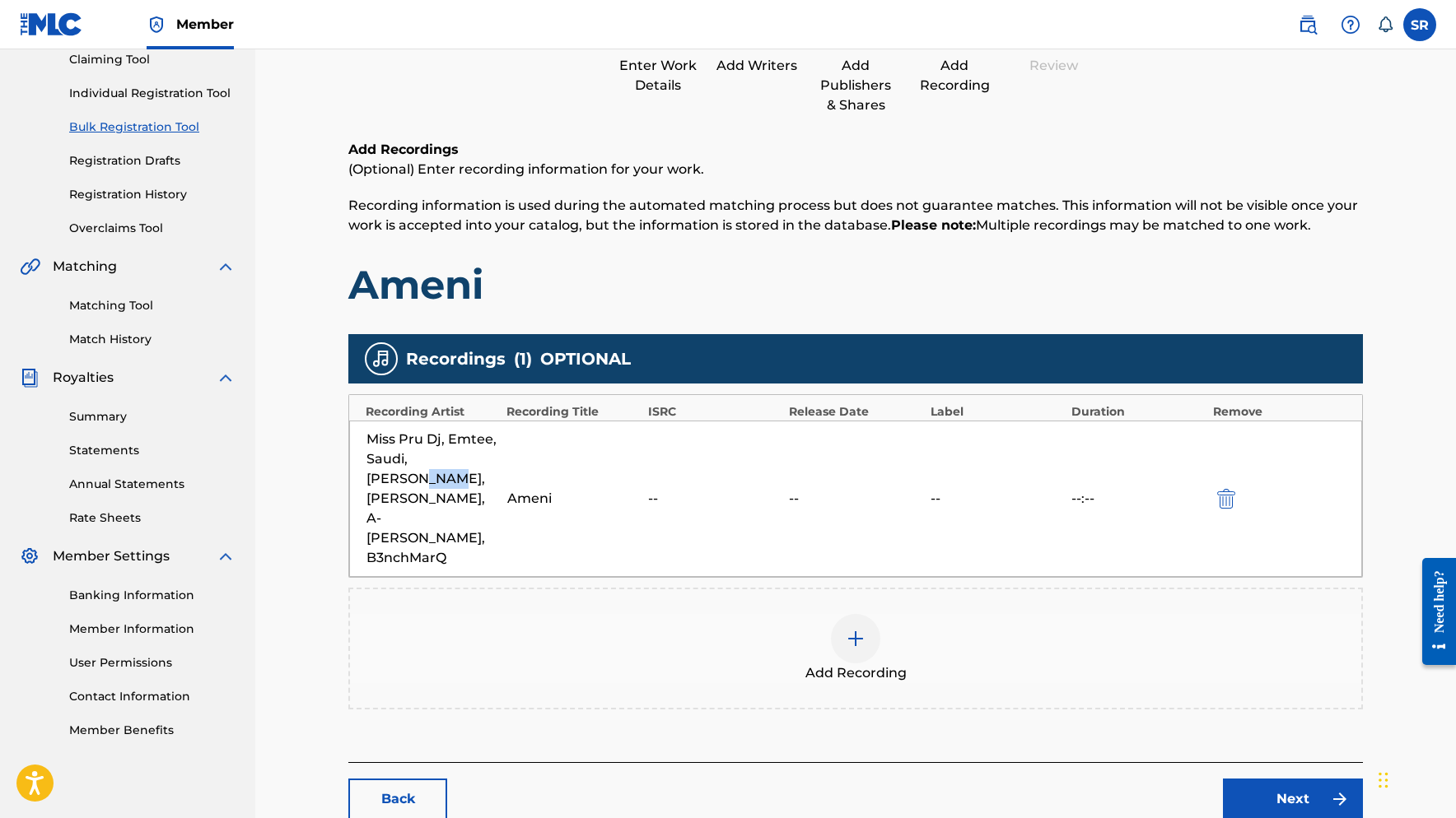
click at [857, 628] on img at bounding box center [856, 638] width 20 height 20
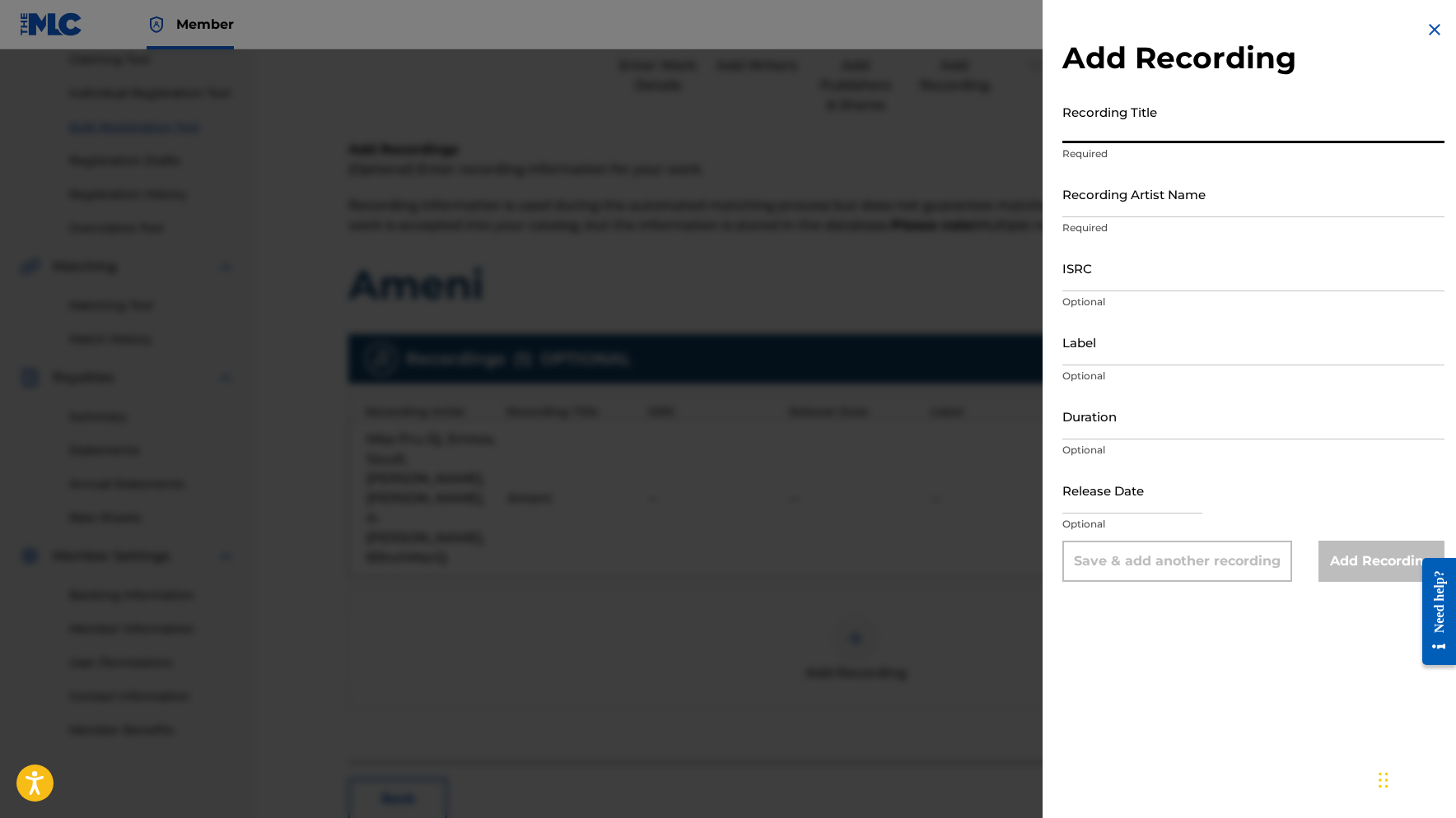
click at [1141, 128] on input "Recording Title" at bounding box center [1253, 120] width 382 height 47
type input "Ameni"
paste input "Miss Pru Dj, Emtee, Saudi, [PERSON_NAME], [PERSON_NAME], A-[PERSON_NAME], B3nch…"
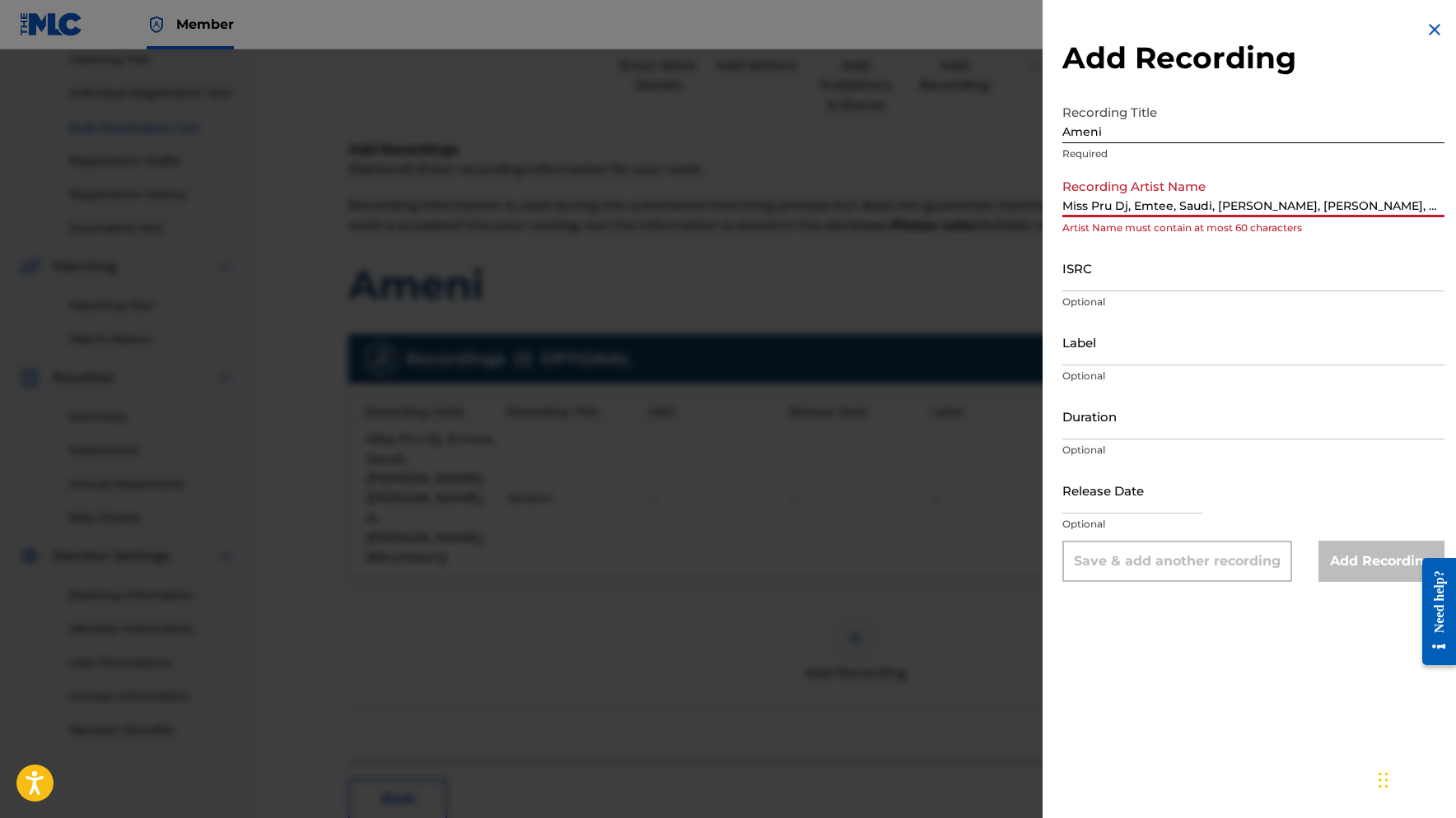
drag, startPoint x: 1373, startPoint y: 204, endPoint x: 1422, endPoint y: 200, distance: 49.2
click at [1422, 200] on input "Miss Pru Dj, Emtee, Saudi, [PERSON_NAME], [PERSON_NAME], A-[PERSON_NAME], B3nch…" at bounding box center [1253, 194] width 382 height 47
click at [1403, 191] on input "Miss Pru Dj, Emtee, Saudi, [PERSON_NAME], [PERSON_NAME], A-[PERSON_NAME], B3nch…" at bounding box center [1253, 194] width 382 height 47
click at [1203, 200] on input "Miss Pru Dj, Emtee, Saudi, [PERSON_NAME], [PERSON_NAME], A-[PERSON_NAME], B3nch…" at bounding box center [1253, 194] width 382 height 47
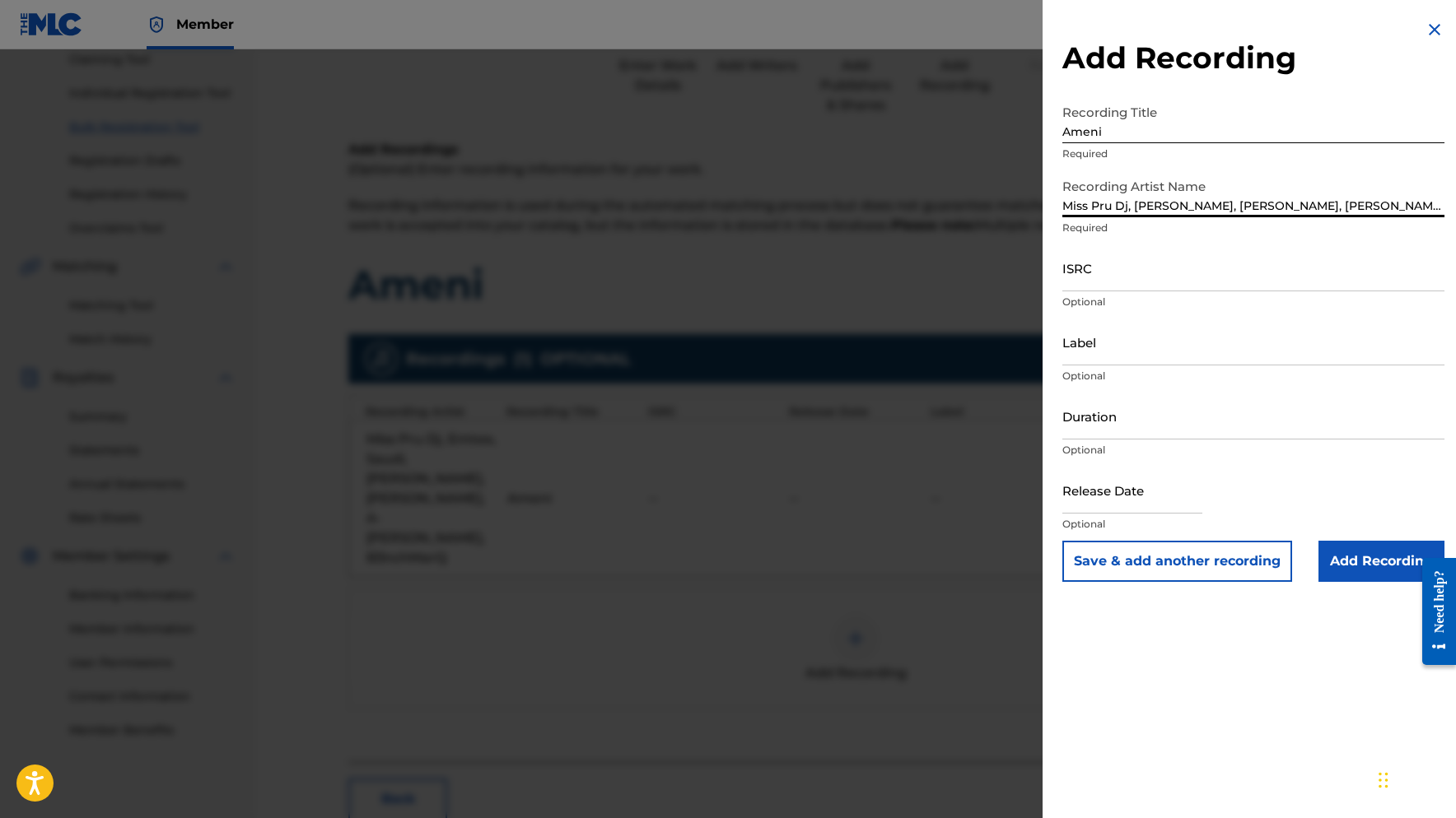
type input "Miss Pru Dj, [PERSON_NAME], [PERSON_NAME], [PERSON_NAME], A-[PERSON_NAME], B3nc…"
drag, startPoint x: 1121, startPoint y: 134, endPoint x: 1038, endPoint y: 132, distance: 83.0
click at [1038, 132] on div "Add Recording Recording Title Ameni Required Recording Artist Name Miss [PERSON…" at bounding box center [728, 434] width 1456 height 769
click at [1152, 282] on input "ISRC" at bounding box center [1253, 268] width 382 height 47
paste input "ZAB7A1600044"
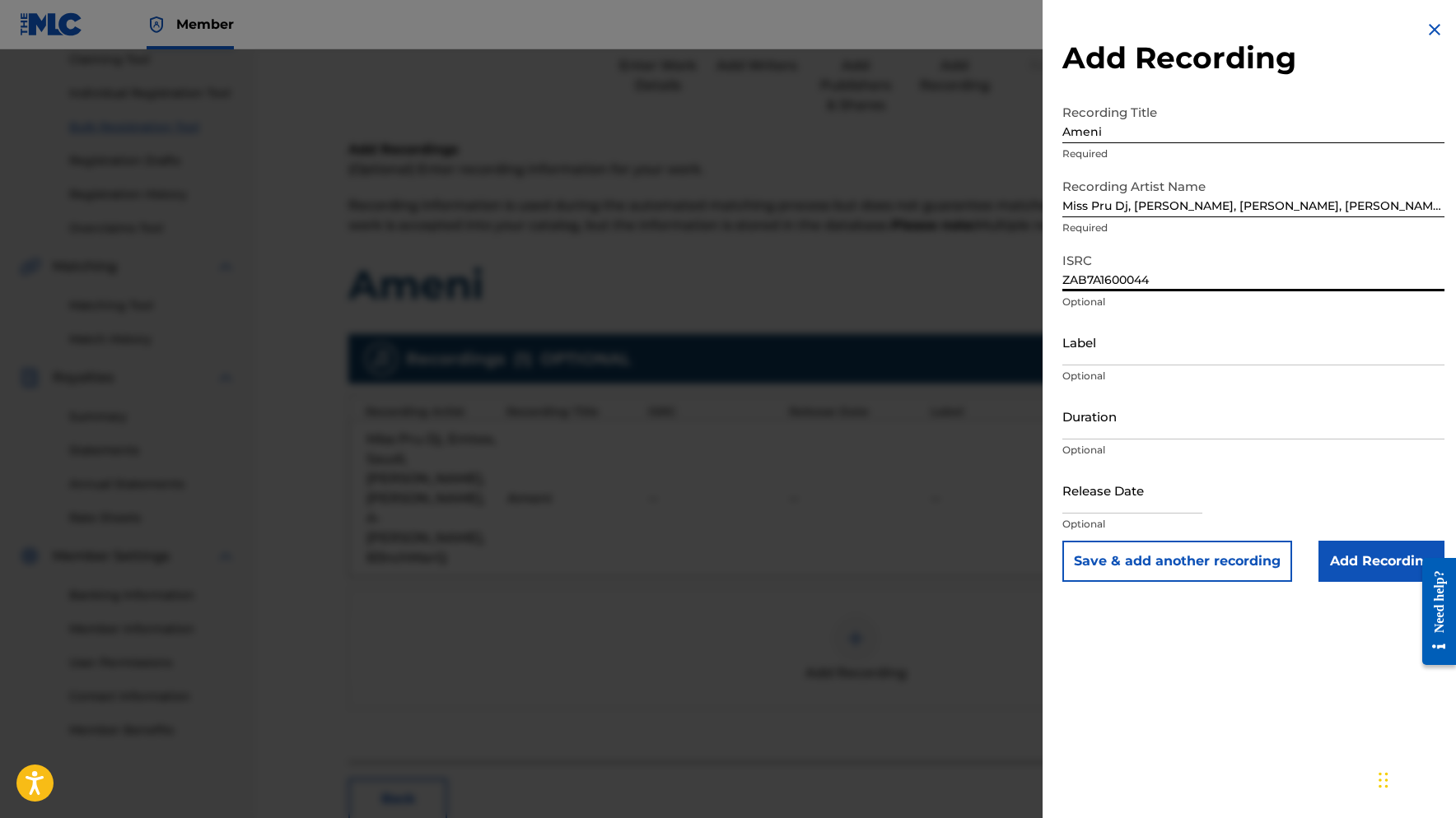
type input "ZAB7A1600044"
click at [1125, 346] on input "Label" at bounding box center [1253, 342] width 382 height 47
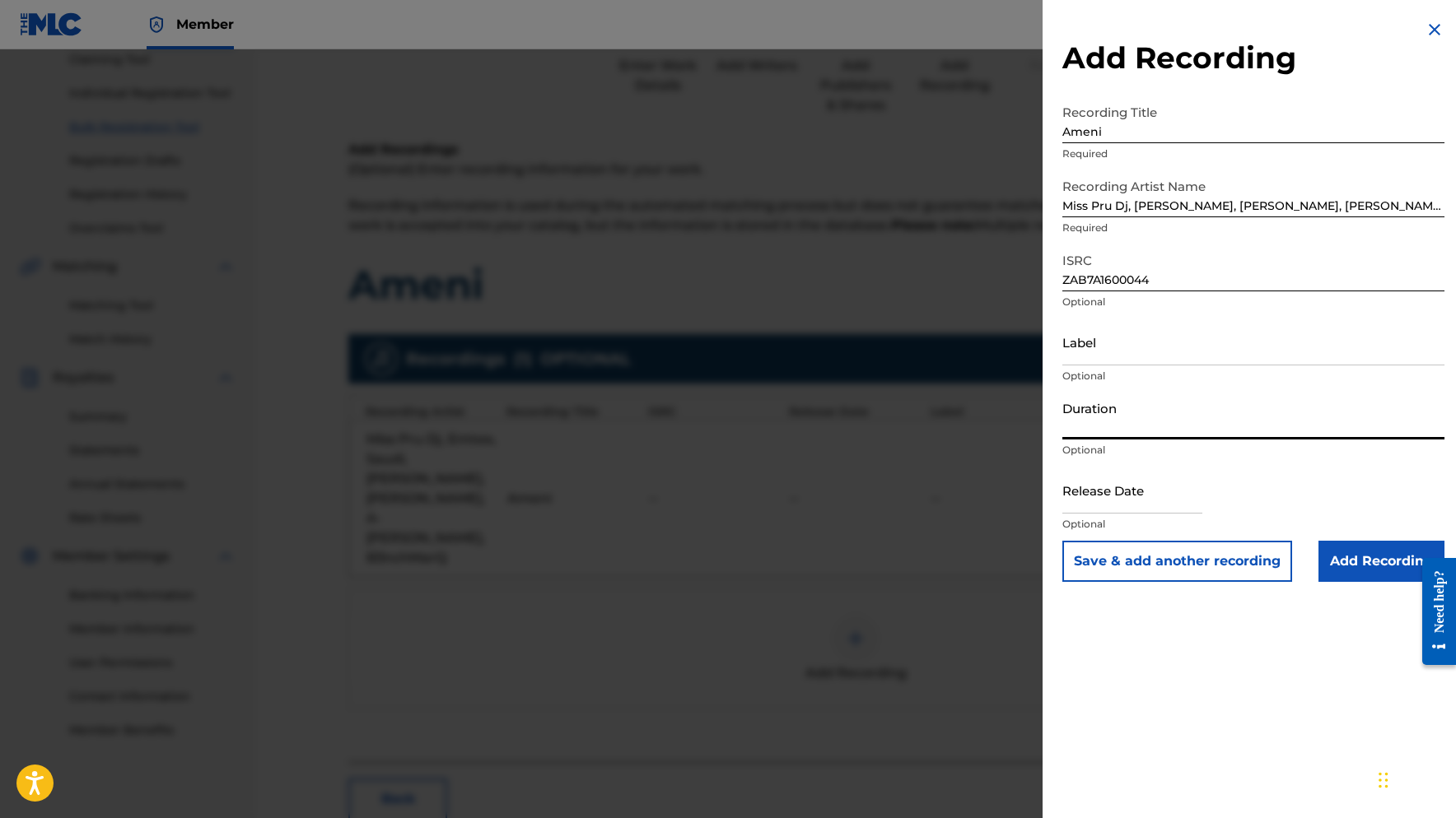
click at [1125, 414] on input "Duration" at bounding box center [1253, 416] width 382 height 47
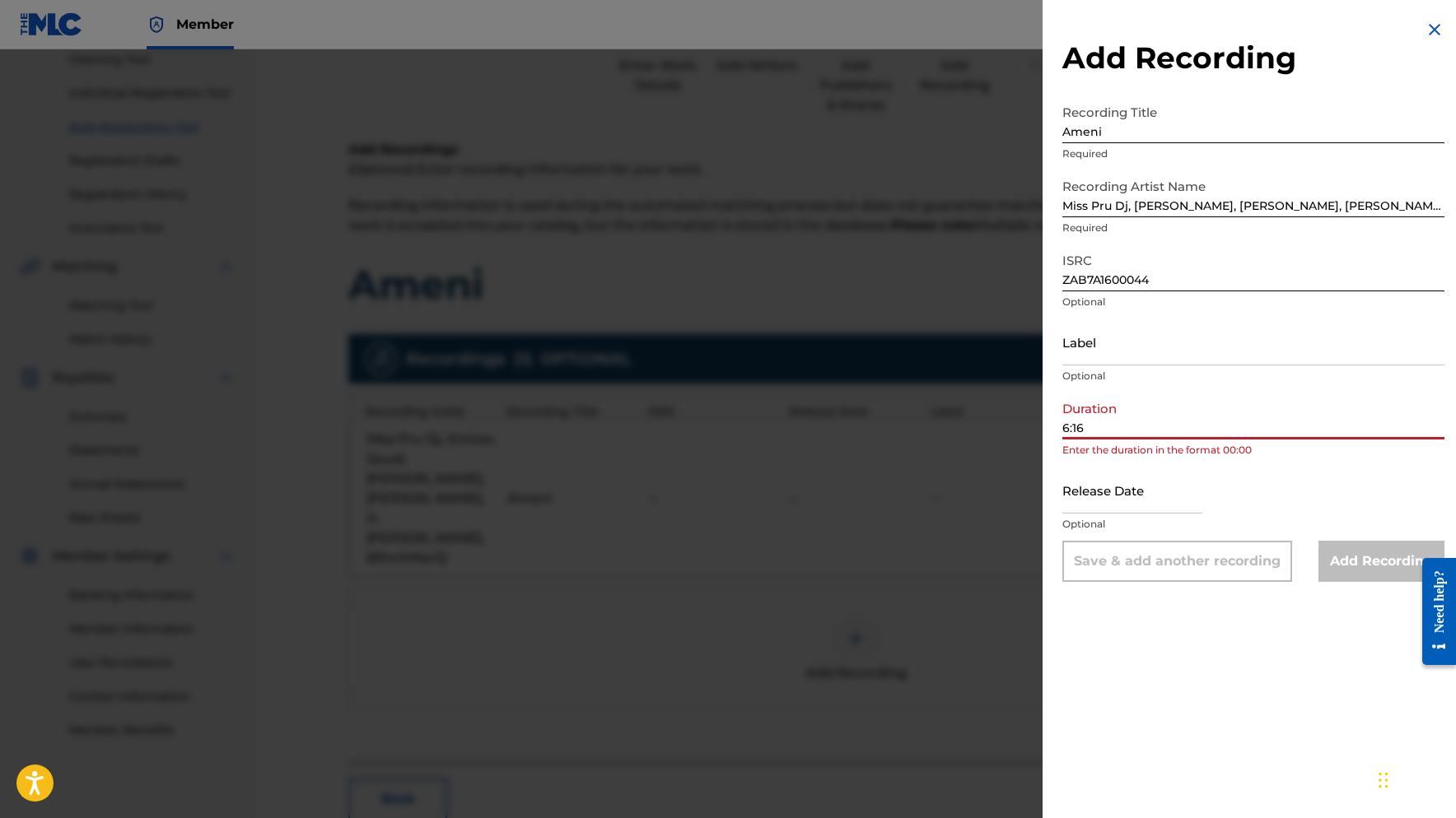
click at [1064, 423] on input "6:16" at bounding box center [1253, 416] width 382 height 47
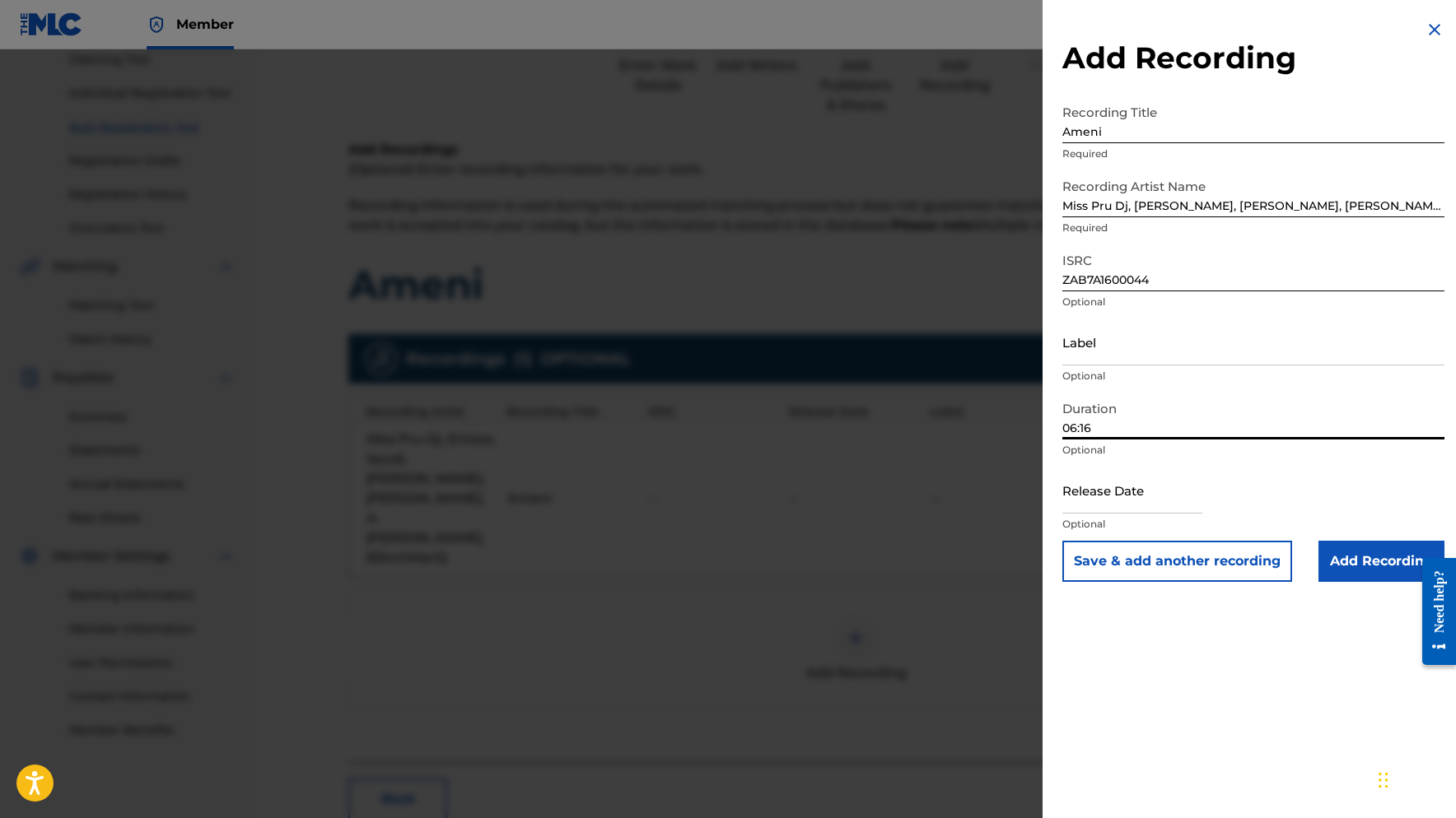
type input "06:16"
click at [1353, 561] on input "Add Recording" at bounding box center [1381, 561] width 126 height 41
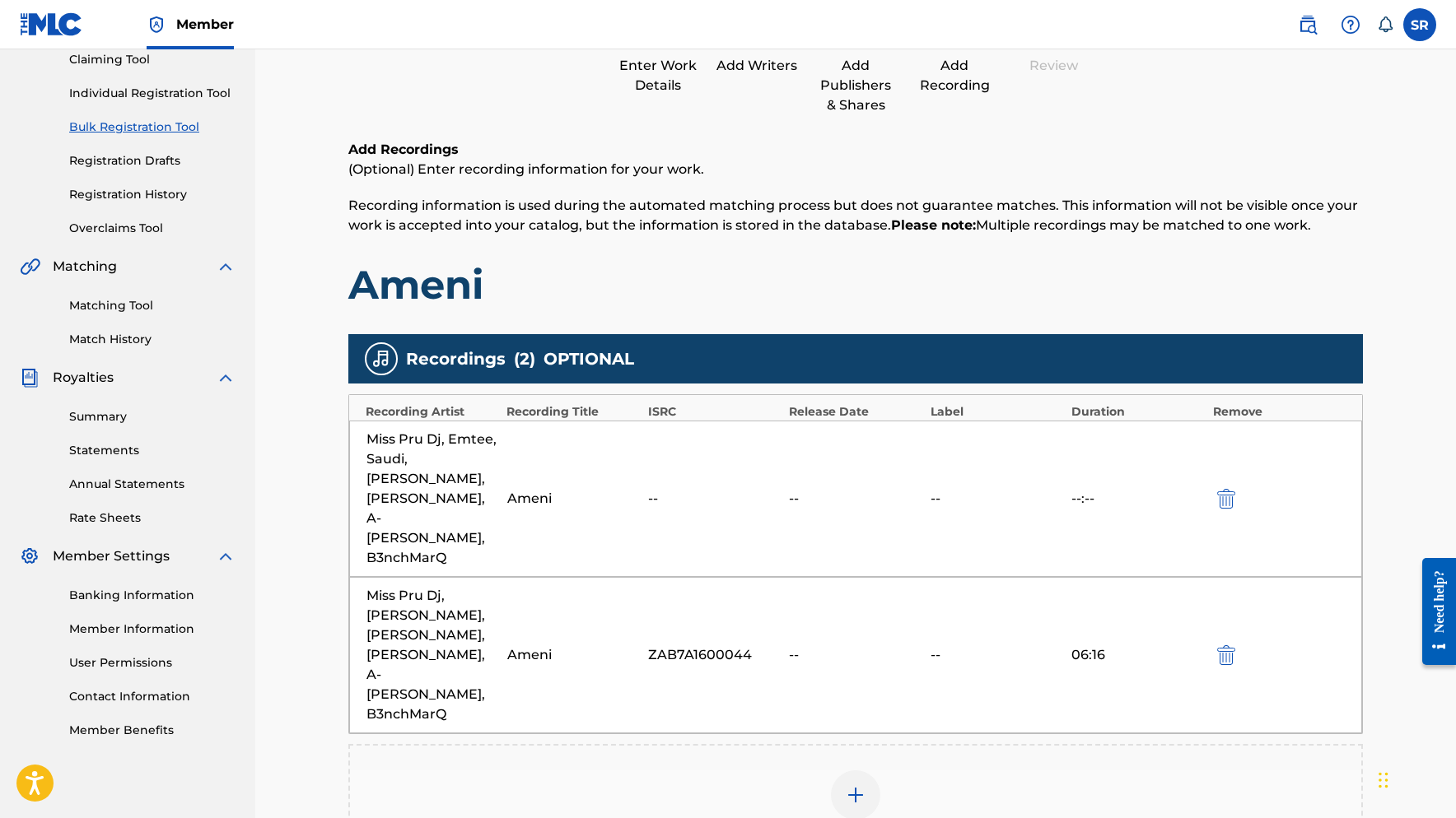
click at [1236, 489] on button "submit" at bounding box center [1224, 497] width 24 height 19
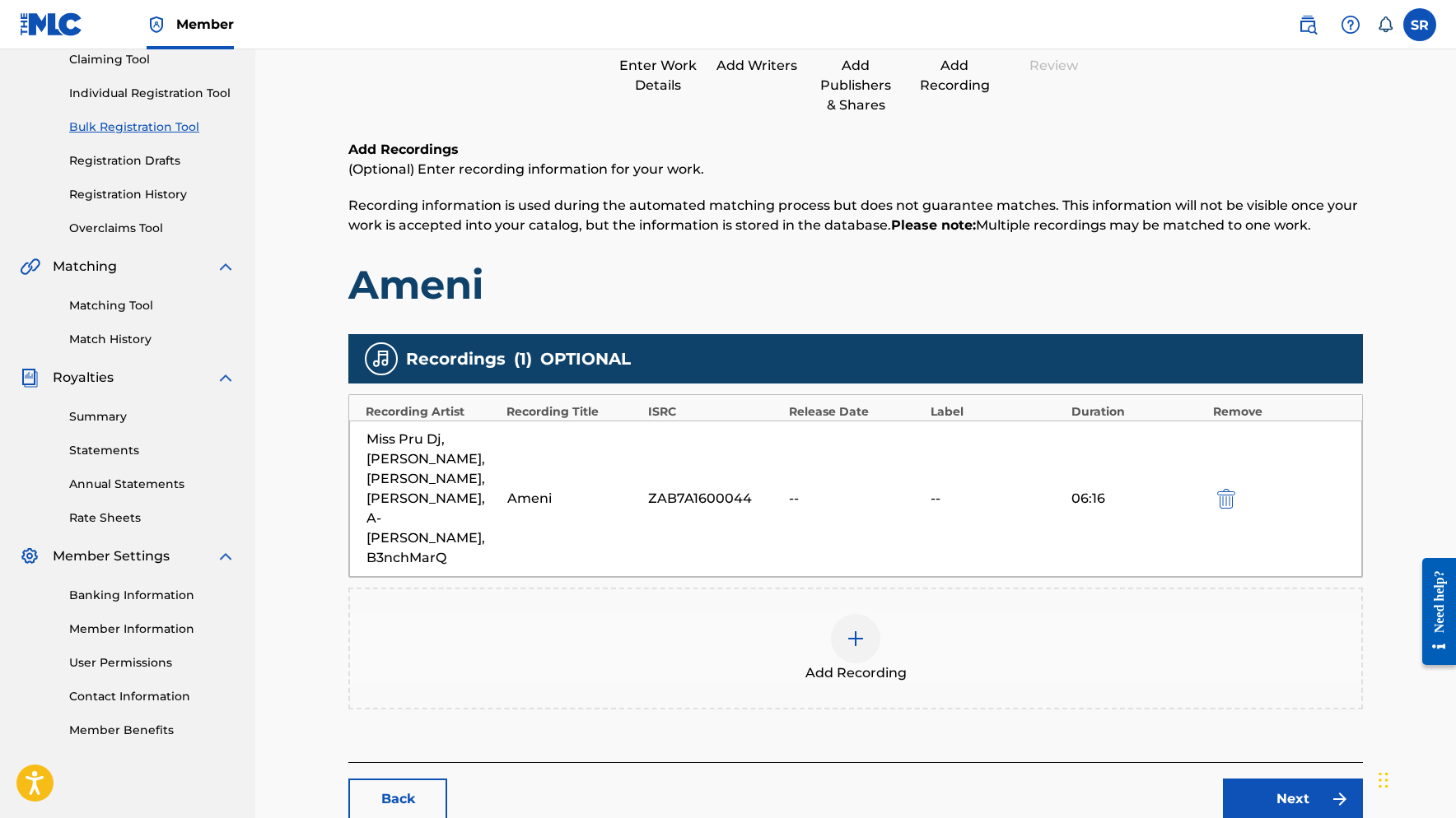
click at [1276, 779] on link "Next" at bounding box center [1293, 799] width 140 height 41
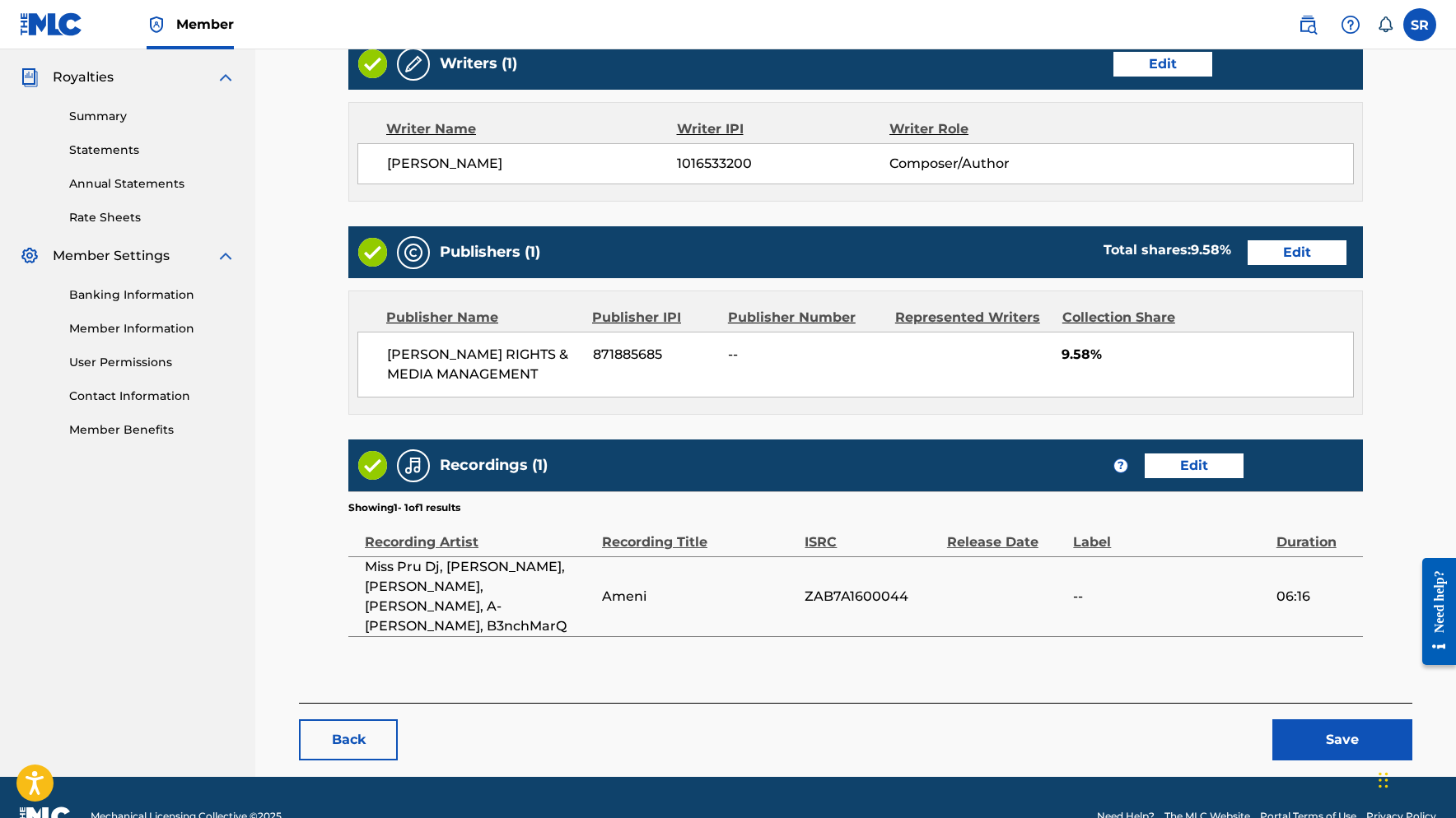
scroll to position [482, 0]
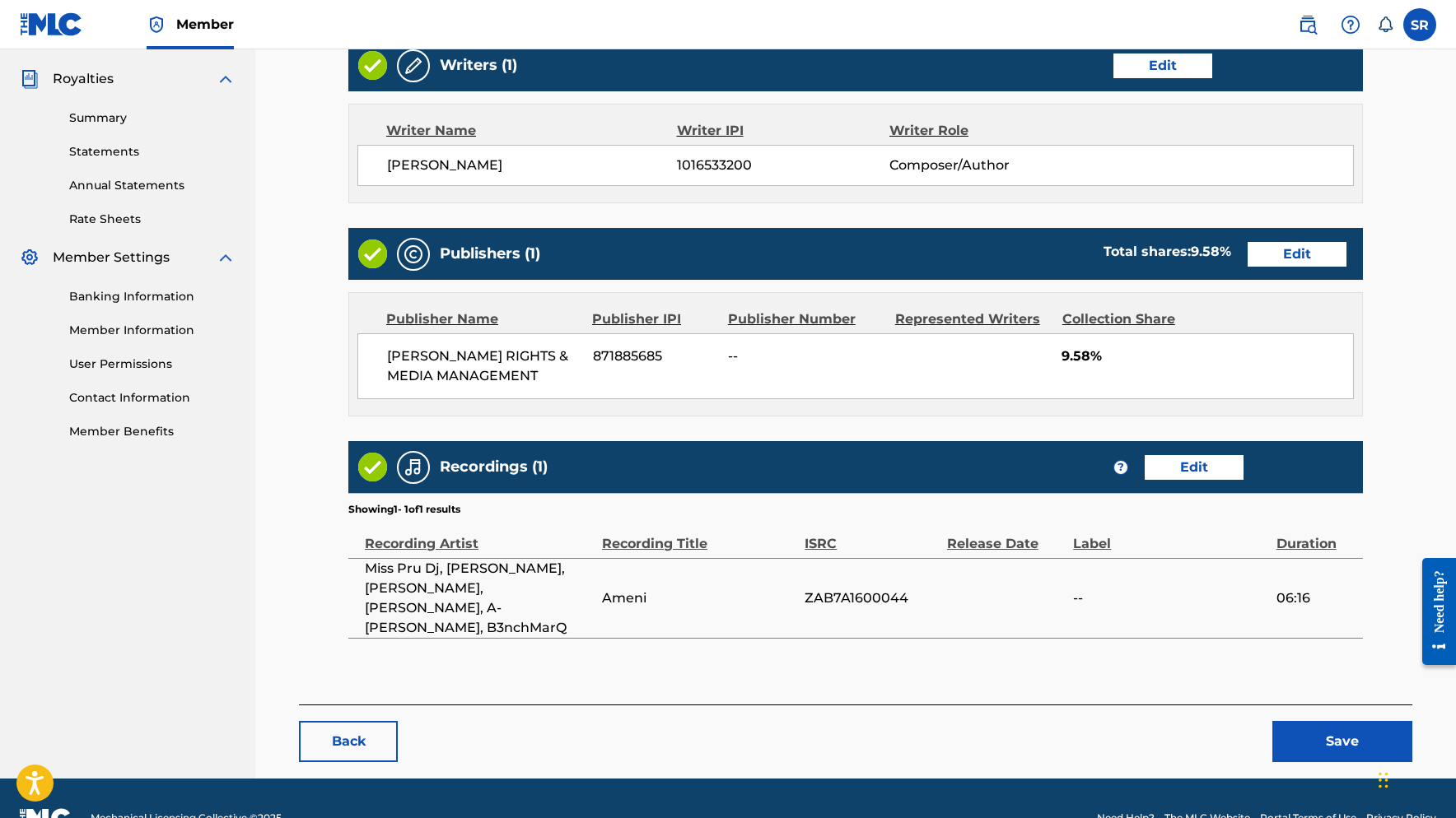
click at [1364, 721] on button "Save" at bounding box center [1342, 742] width 140 height 41
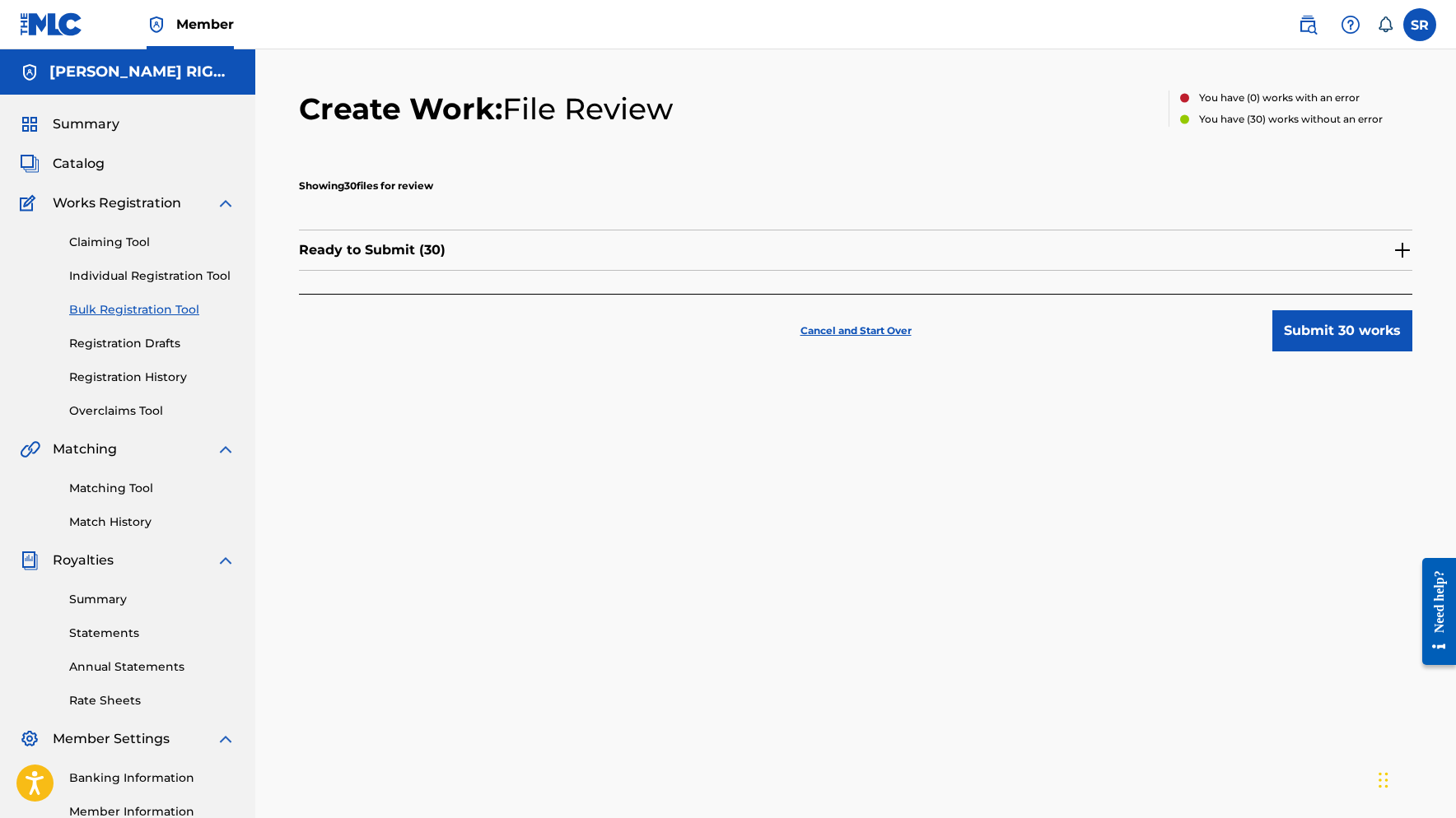
click at [1345, 333] on button "Submit 30 works" at bounding box center [1342, 330] width 140 height 41
